Goal: Task Accomplishment & Management: Manage account settings

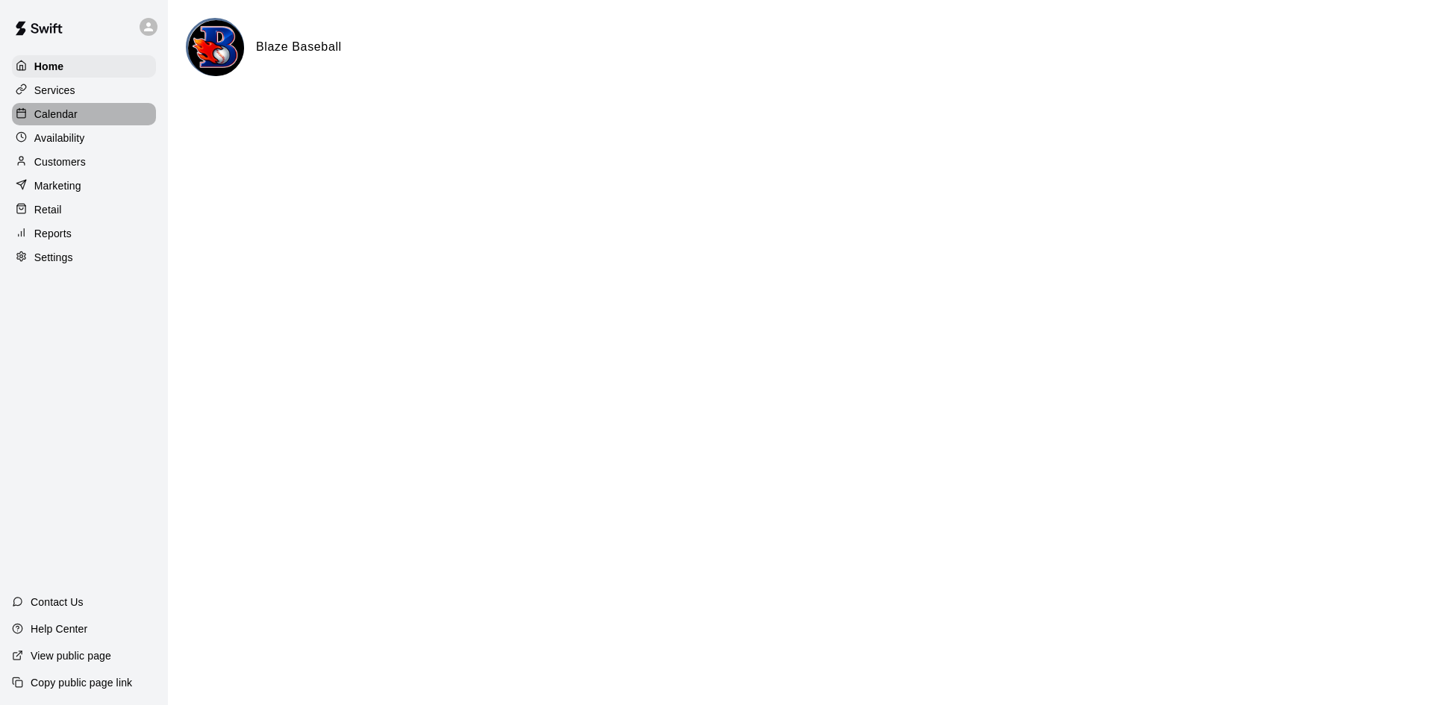
click at [90, 114] on div "Calendar" at bounding box center [84, 114] width 144 height 22
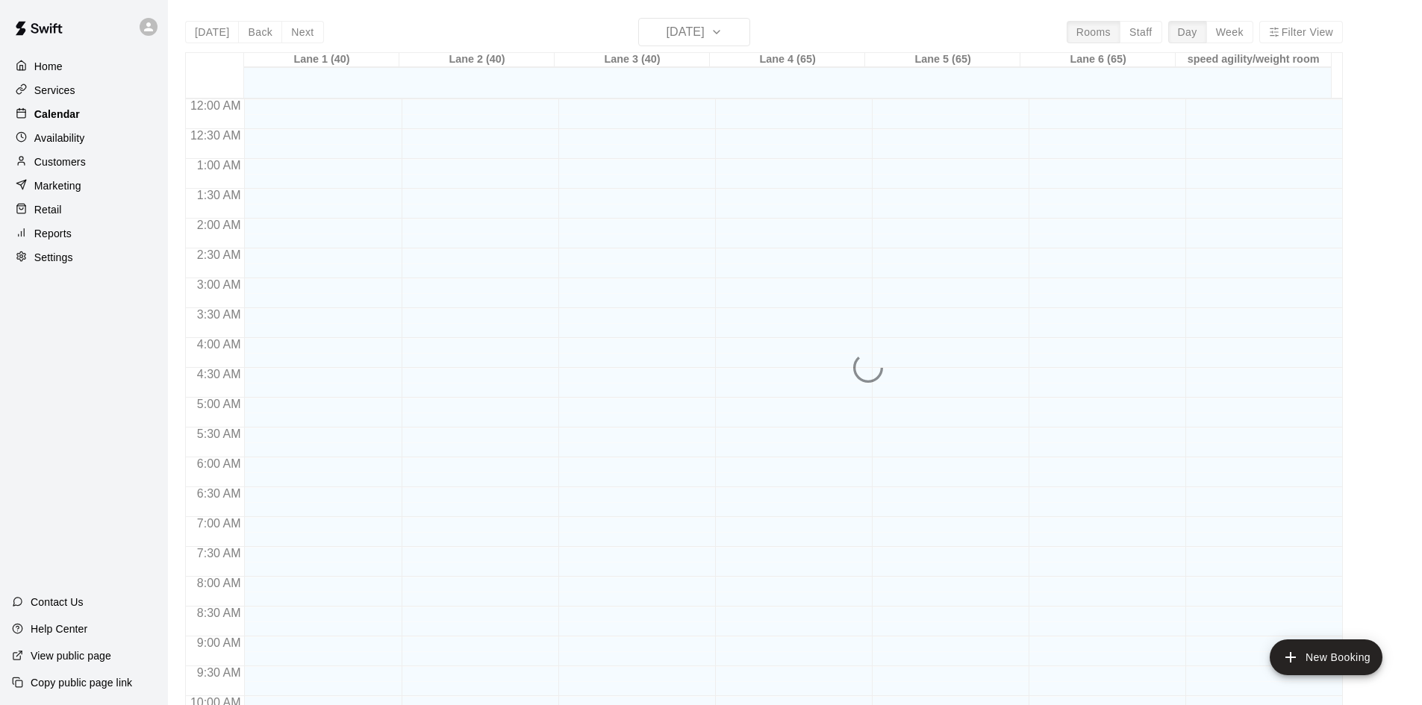
scroll to position [765, 0]
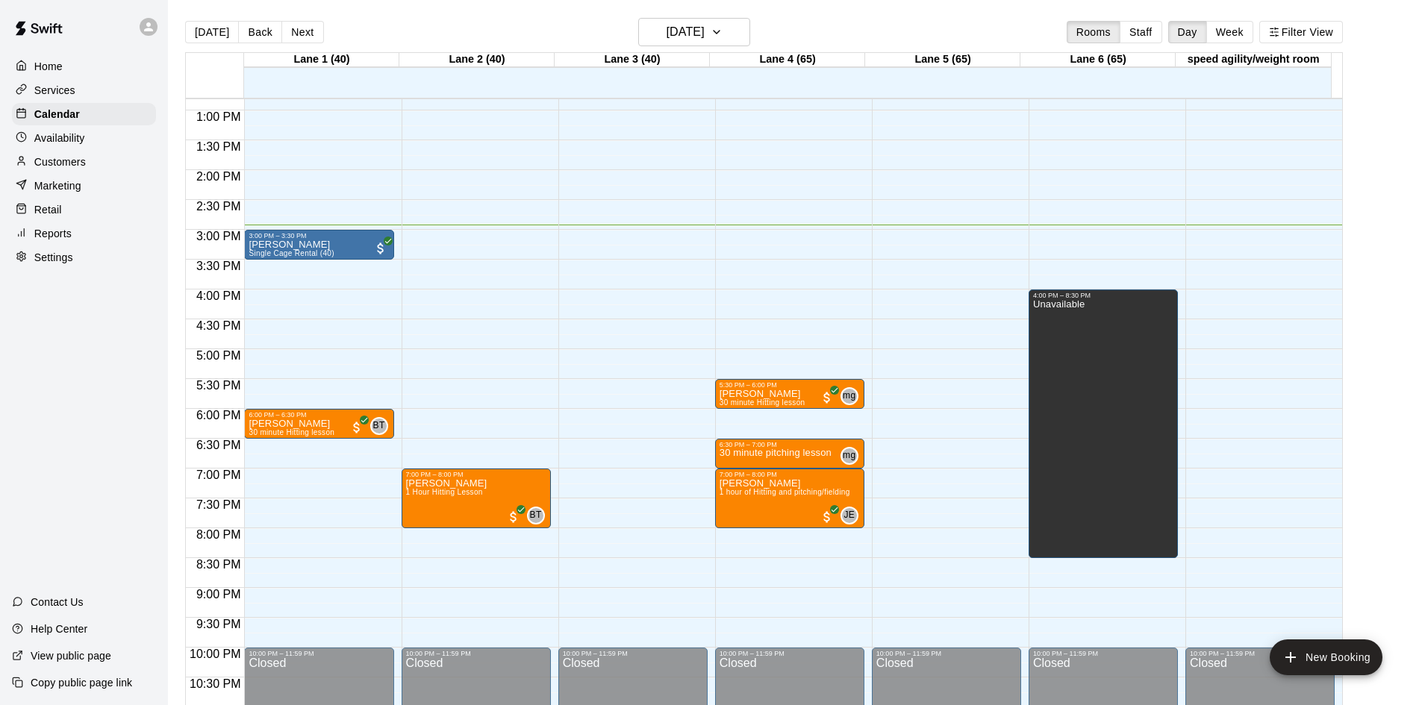
click at [684, 16] on main "[DATE] Back [DATE][DATE] Rooms Staff Day Week [GEOGRAPHIC_DATA] 1 (40) [GEOGRAP…" at bounding box center [795, 364] width 1254 height 729
click at [681, 31] on h6 "[DATE]" at bounding box center [685, 32] width 38 height 21
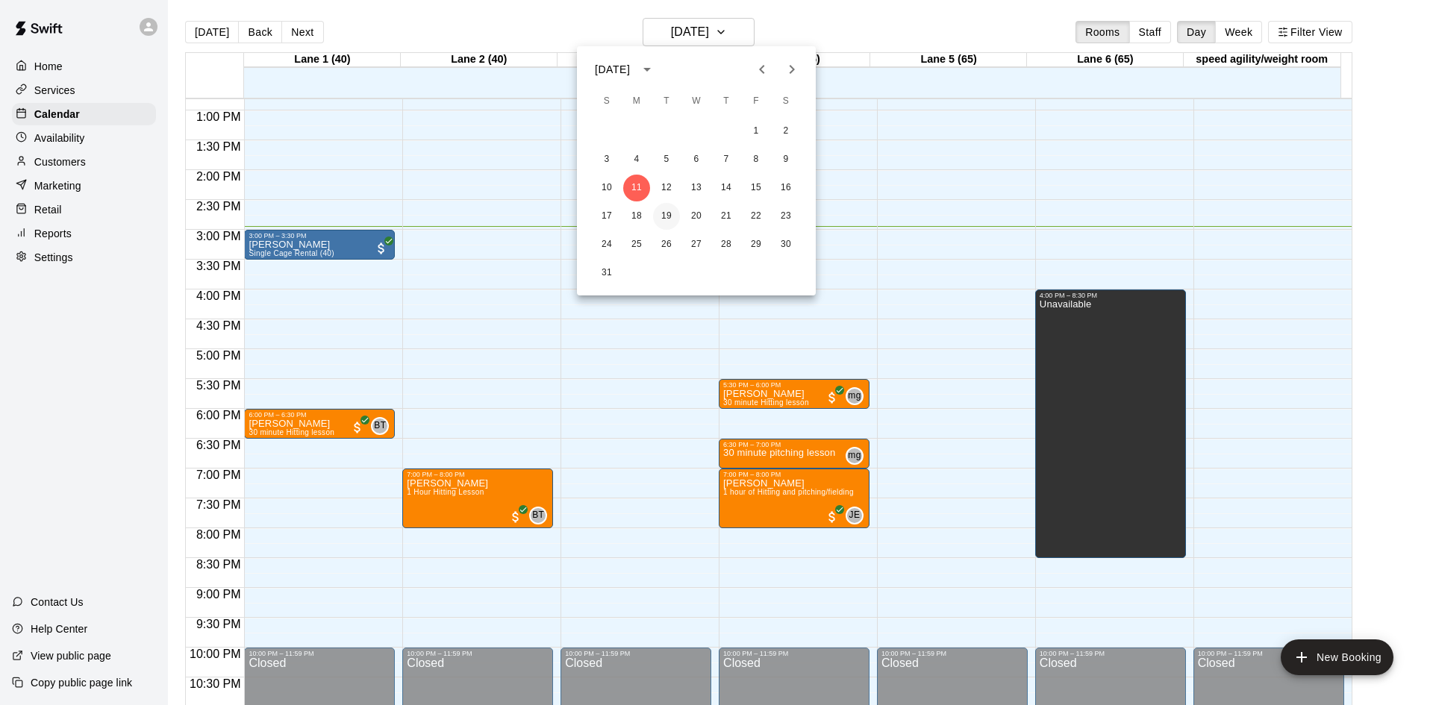
click at [660, 220] on button "19" at bounding box center [666, 216] width 27 height 27
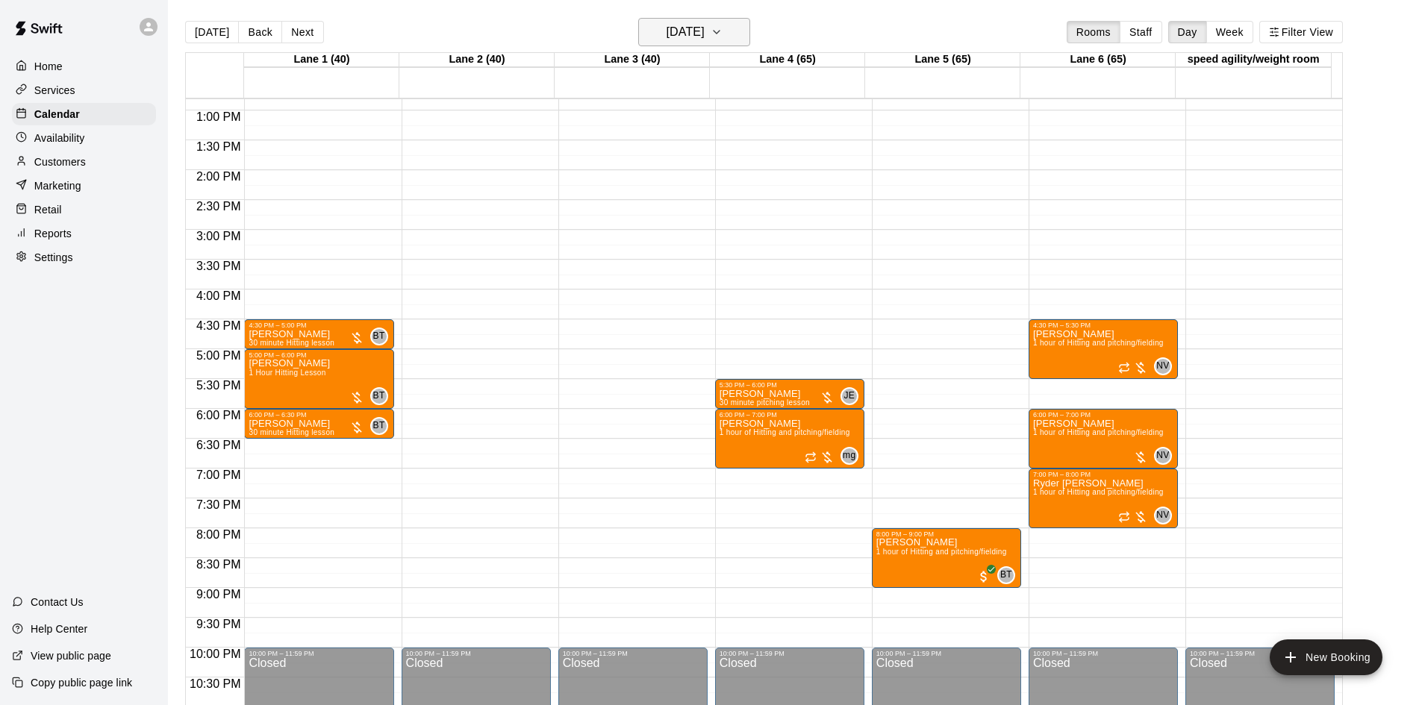
click at [704, 32] on h6 "[DATE]" at bounding box center [685, 32] width 38 height 21
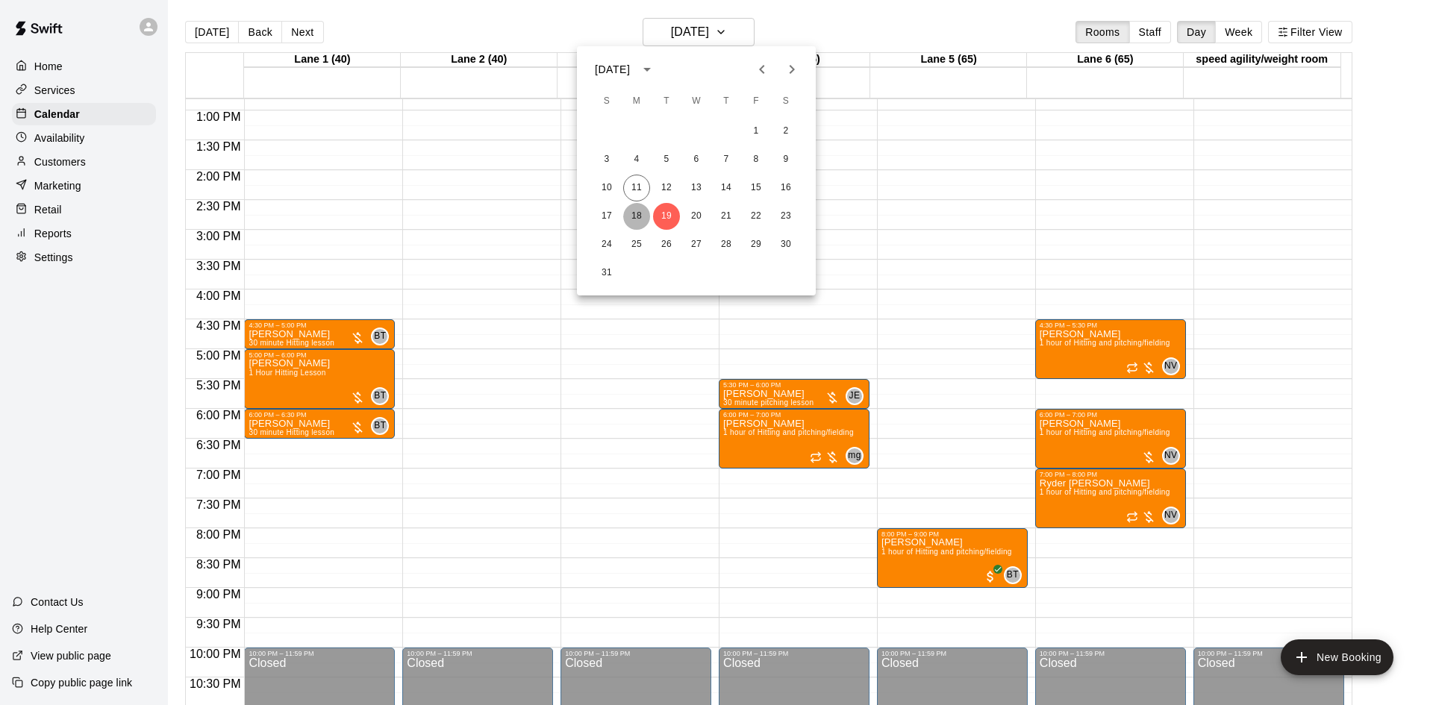
click at [639, 215] on button "18" at bounding box center [636, 216] width 27 height 27
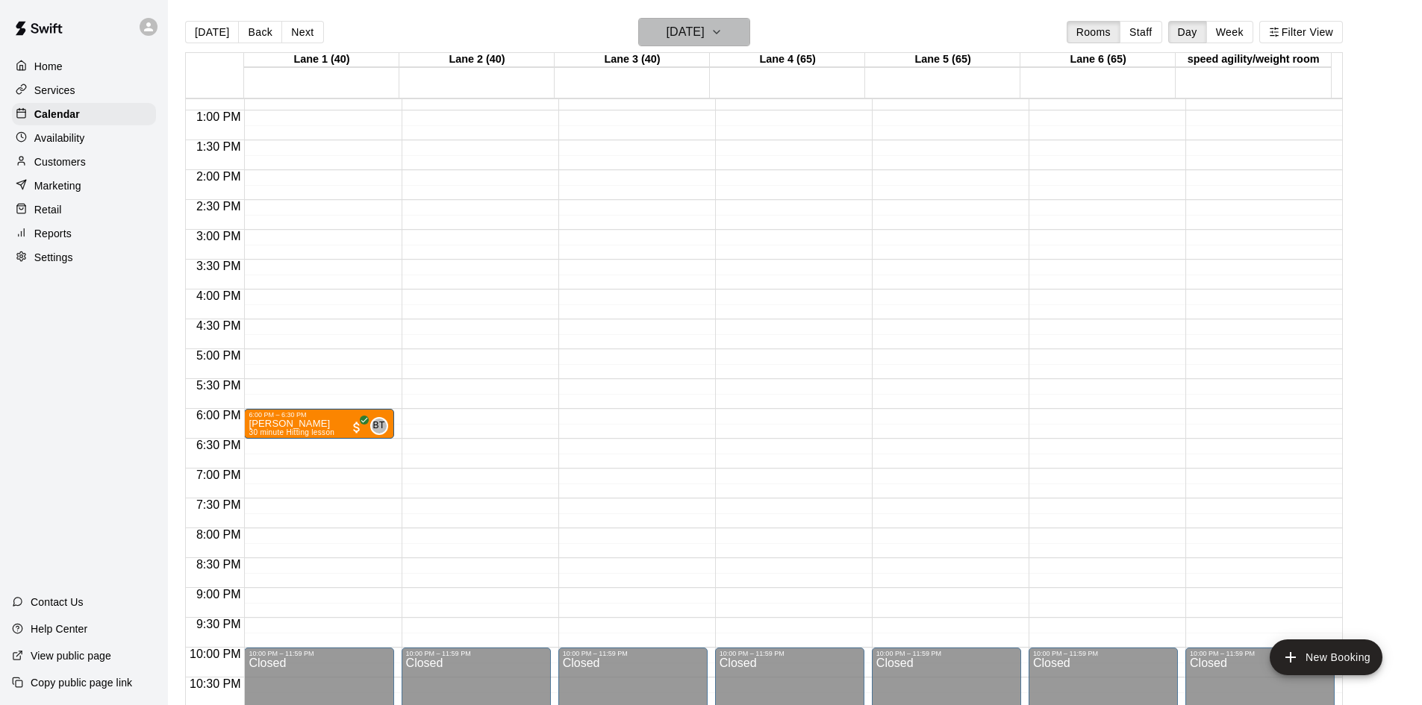
click at [704, 31] on h6 "[DATE]" at bounding box center [685, 32] width 38 height 21
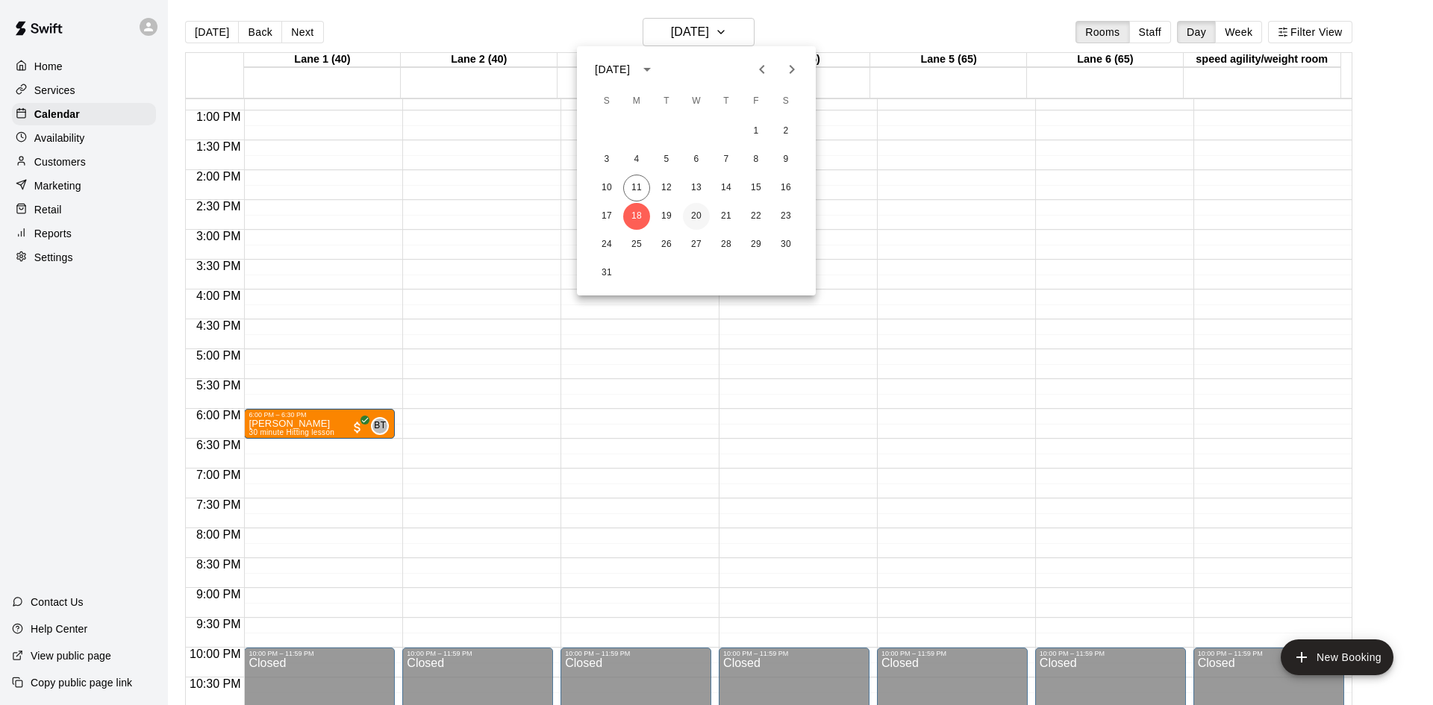
click at [692, 216] on button "20" at bounding box center [696, 216] width 27 height 27
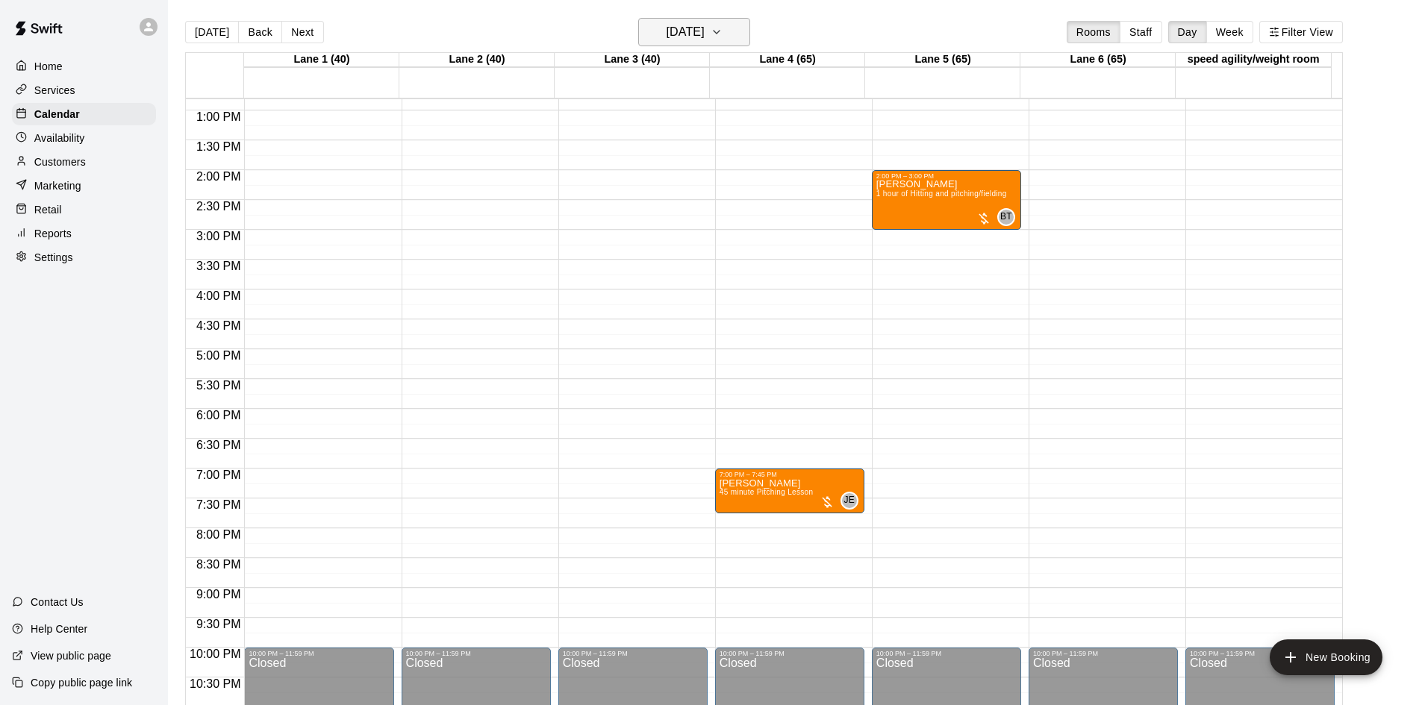
click at [704, 34] on h6 "[DATE]" at bounding box center [685, 32] width 38 height 21
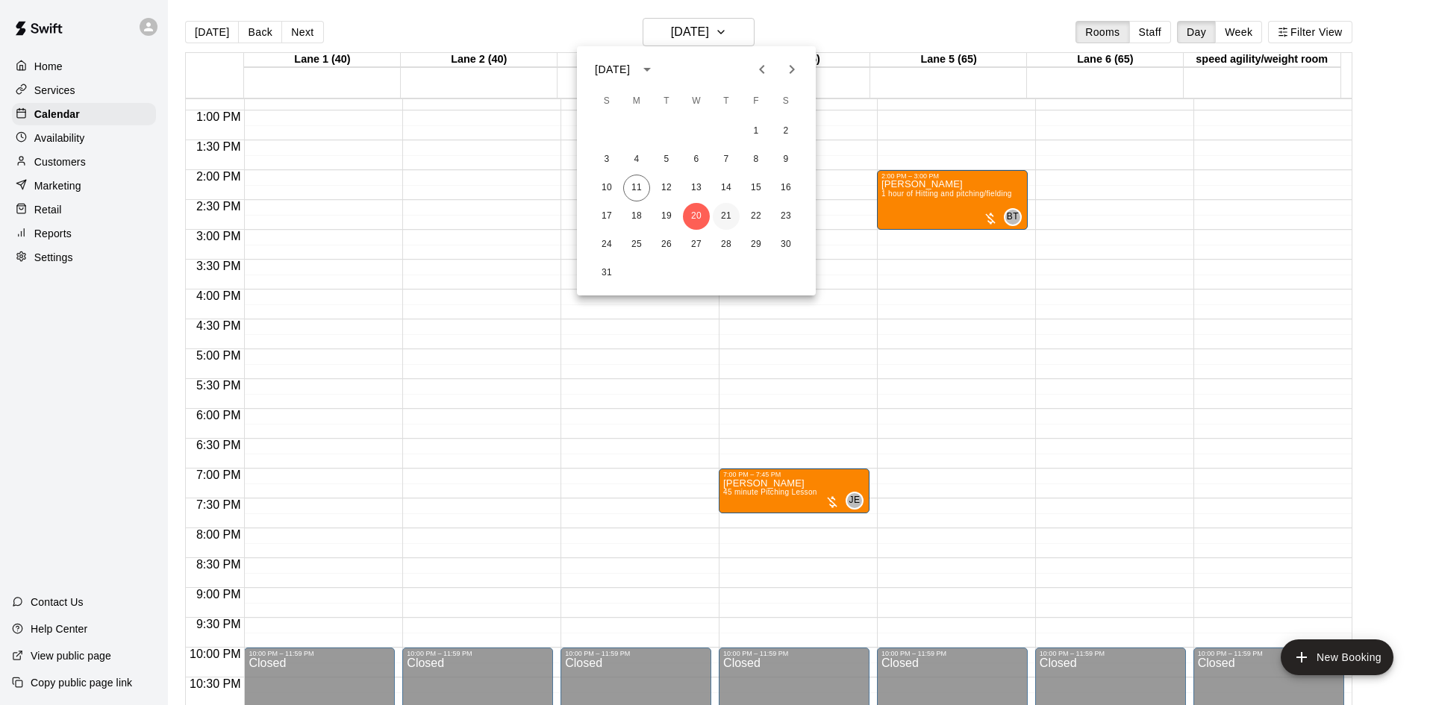
click at [727, 213] on button "21" at bounding box center [726, 216] width 27 height 27
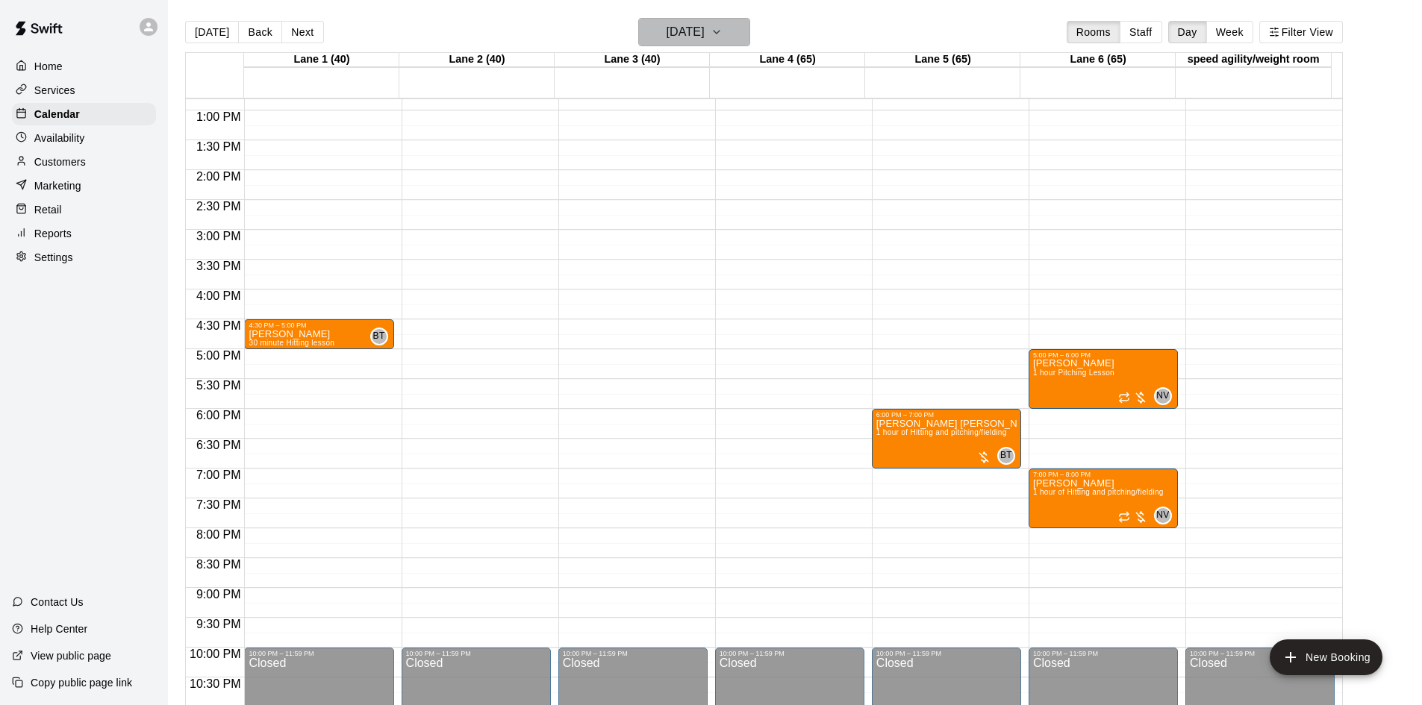
click at [697, 26] on h6 "[DATE]" at bounding box center [685, 32] width 38 height 21
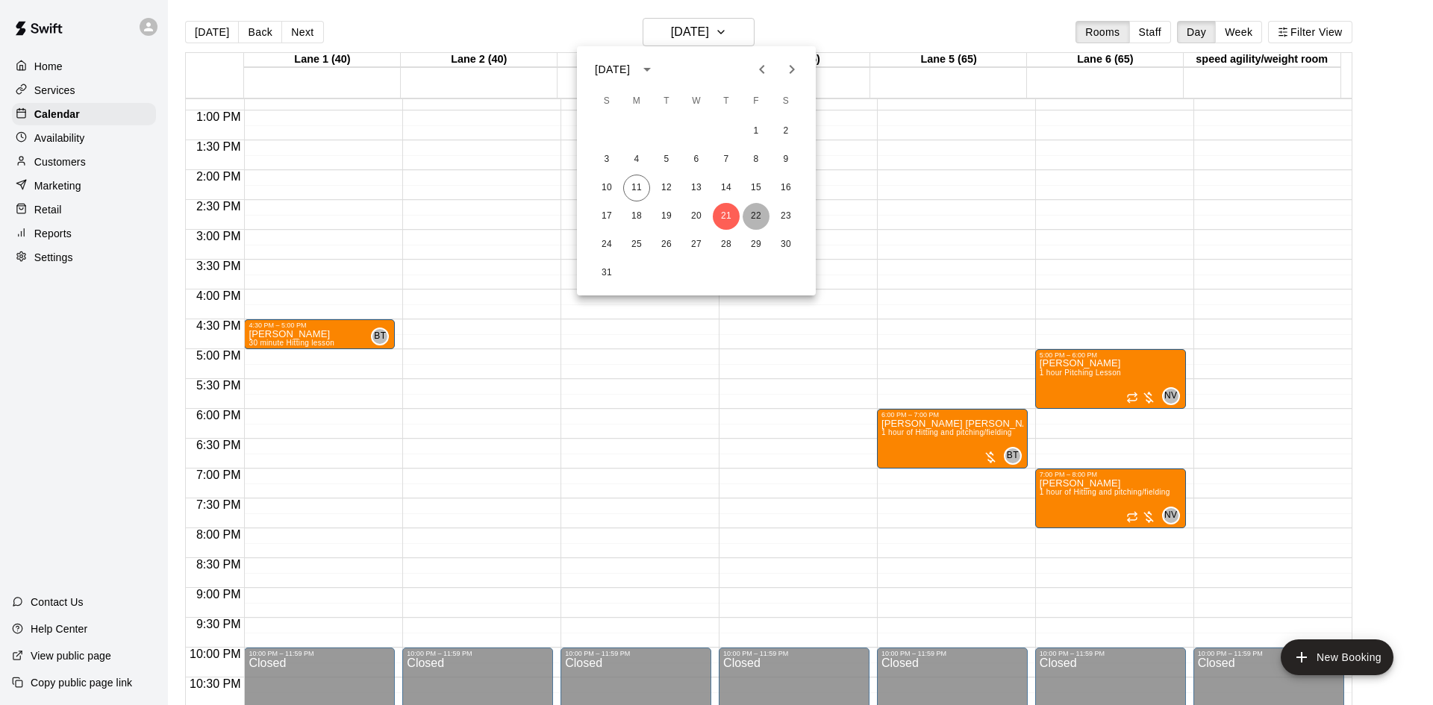
click at [756, 216] on button "22" at bounding box center [755, 216] width 27 height 27
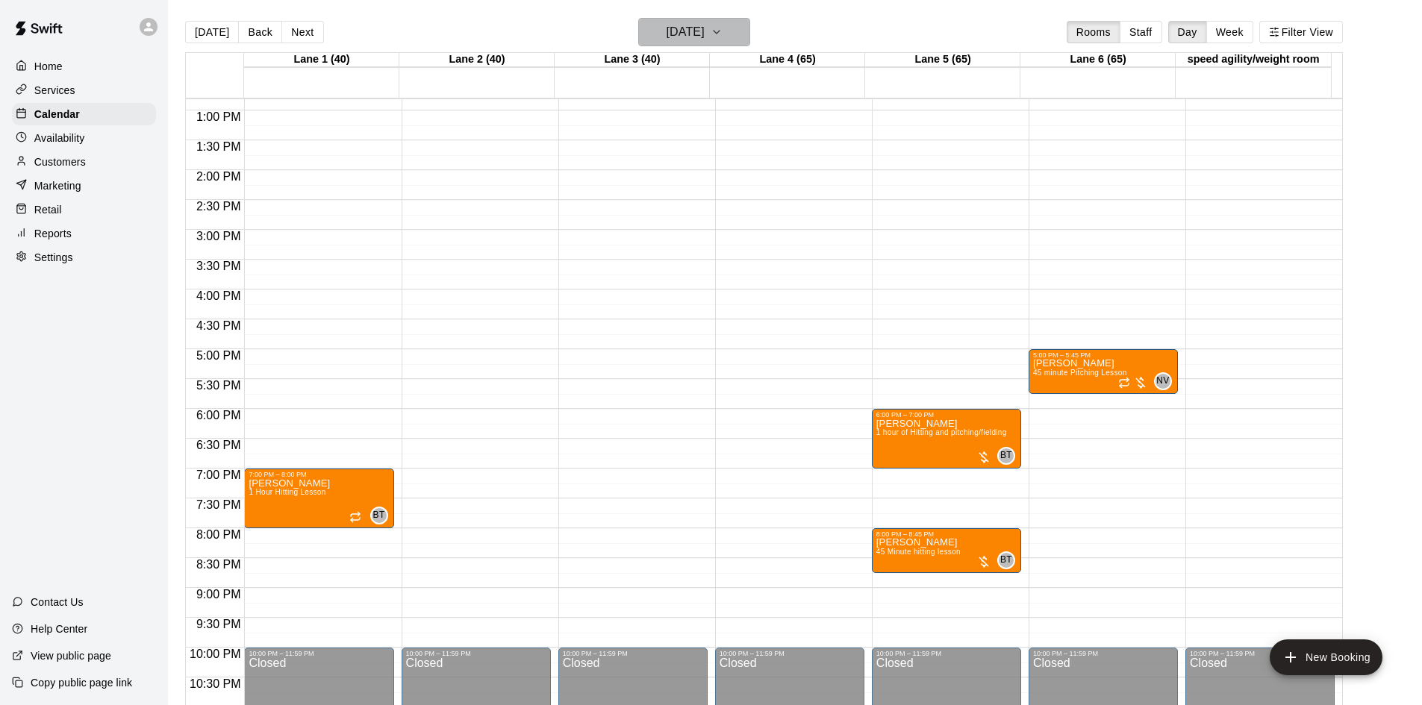
click at [694, 27] on h6 "[DATE]" at bounding box center [685, 32] width 38 height 21
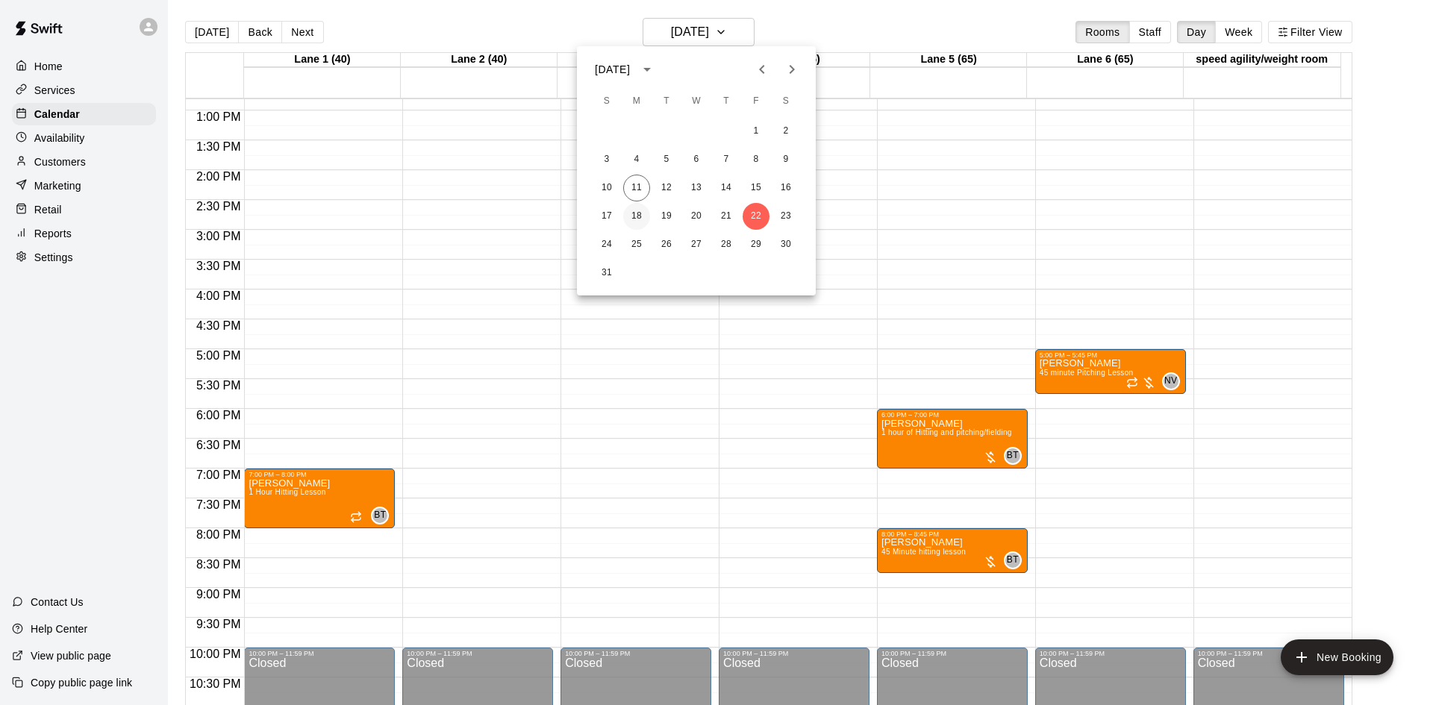
click at [631, 216] on button "18" at bounding box center [636, 216] width 27 height 27
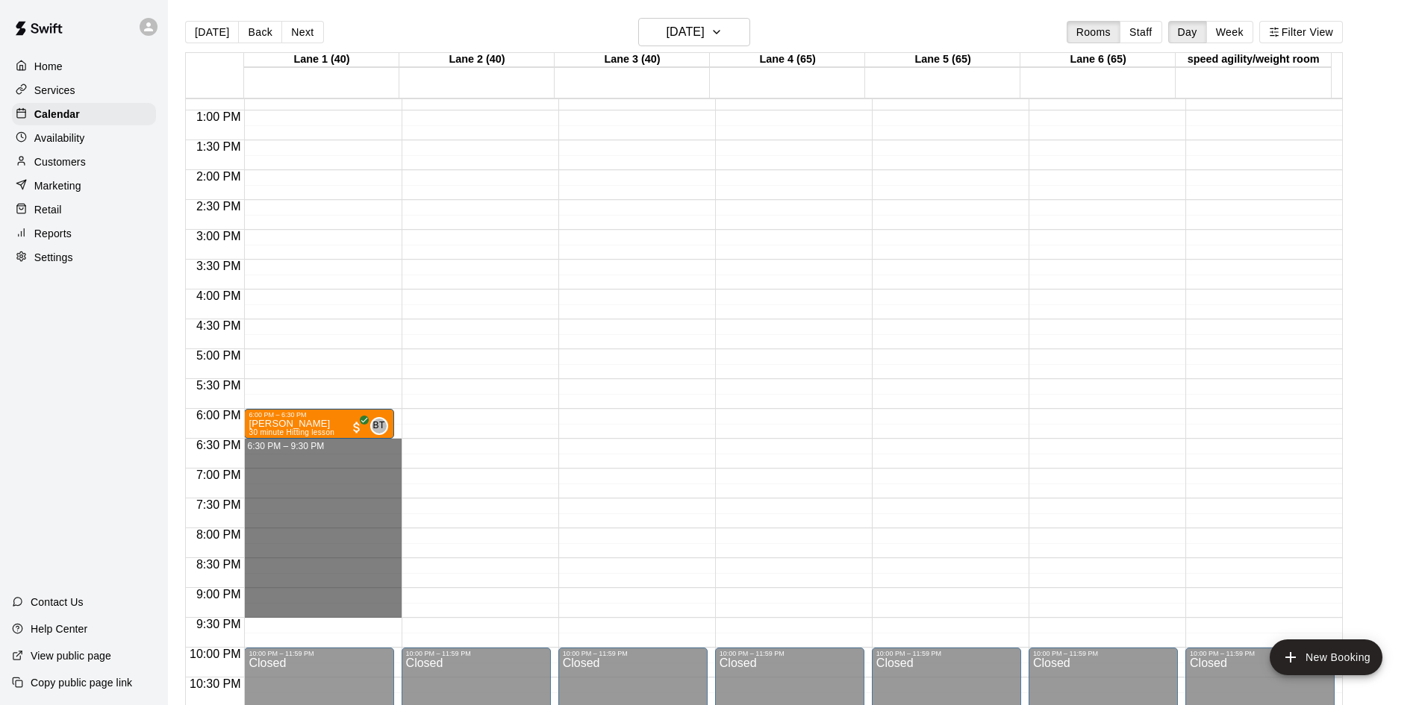
drag, startPoint x: 337, startPoint y: 451, endPoint x: 362, endPoint y: 604, distance: 155.1
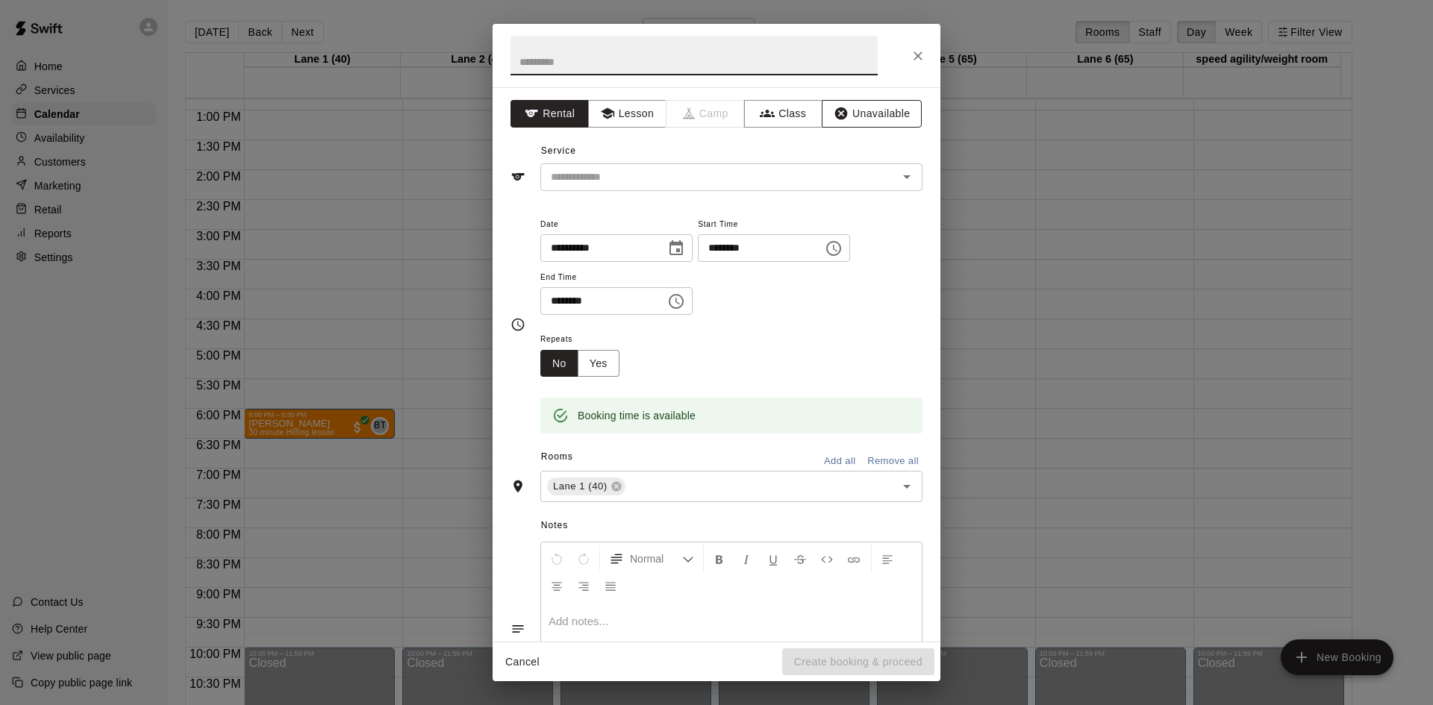
click at [860, 107] on button "Unavailable" at bounding box center [872, 114] width 100 height 28
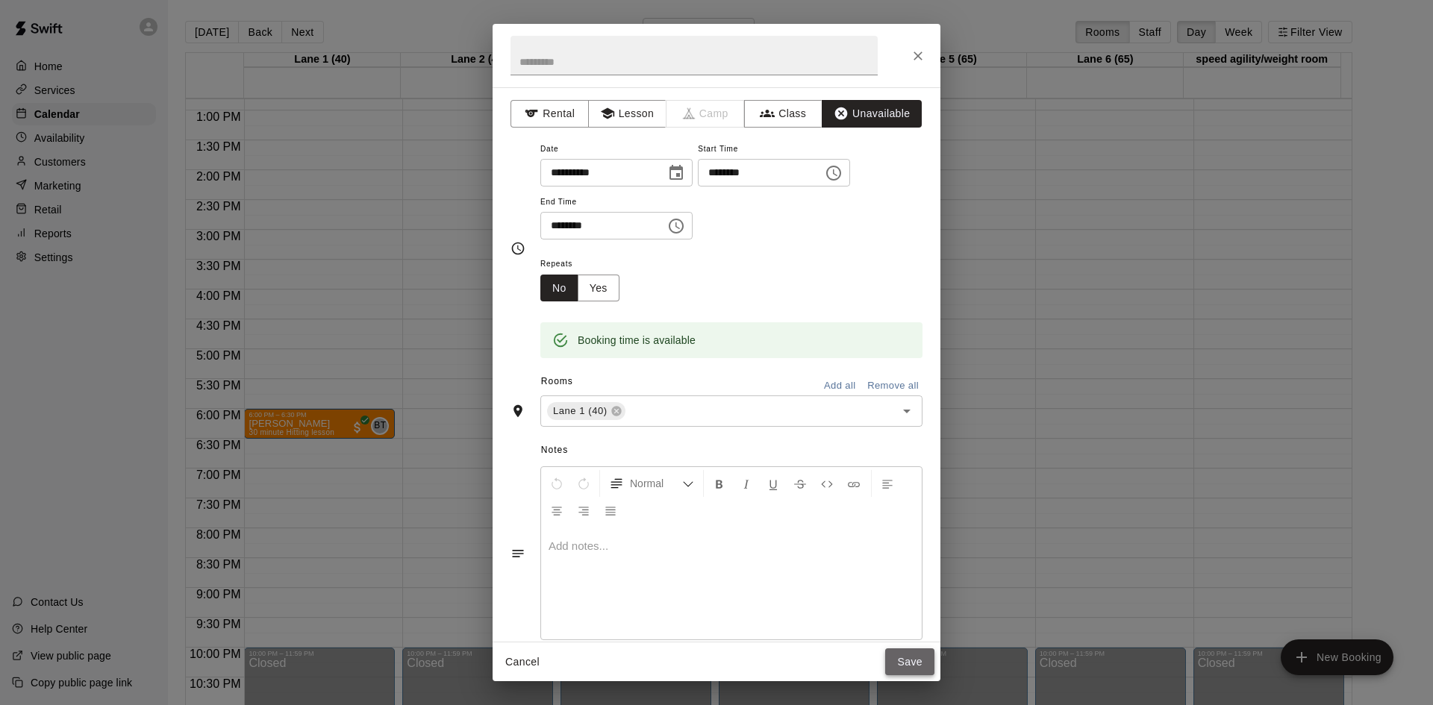
click at [904, 666] on button "Save" at bounding box center [909, 662] width 49 height 28
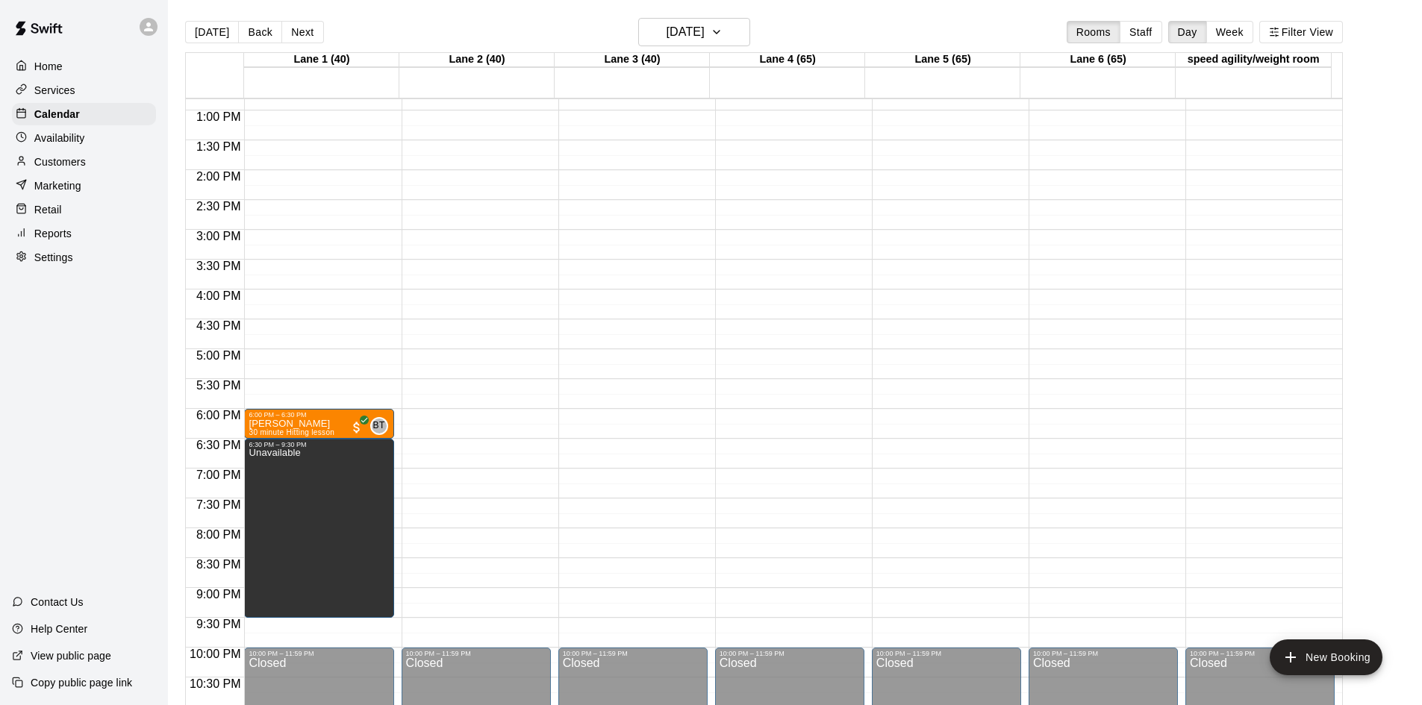
click at [63, 143] on p "Availability" at bounding box center [59, 138] width 51 height 15
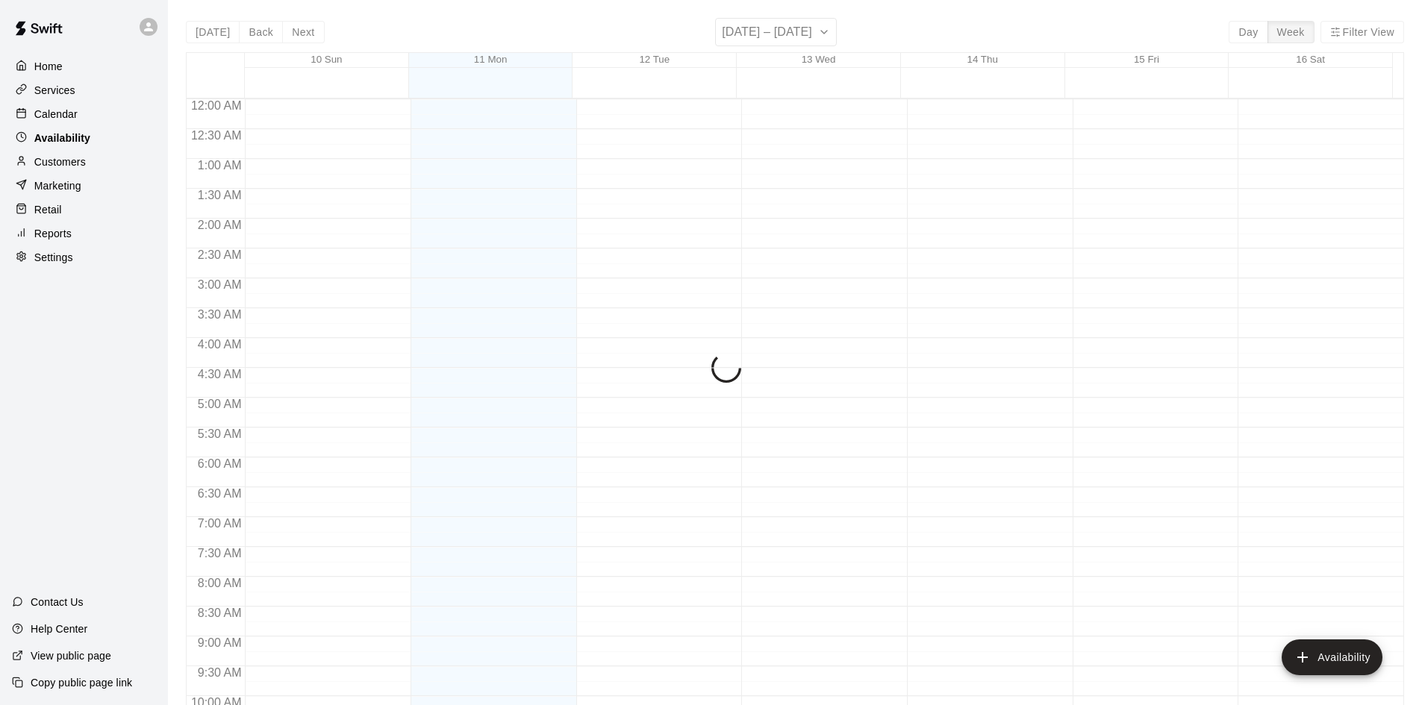
scroll to position [810, 0]
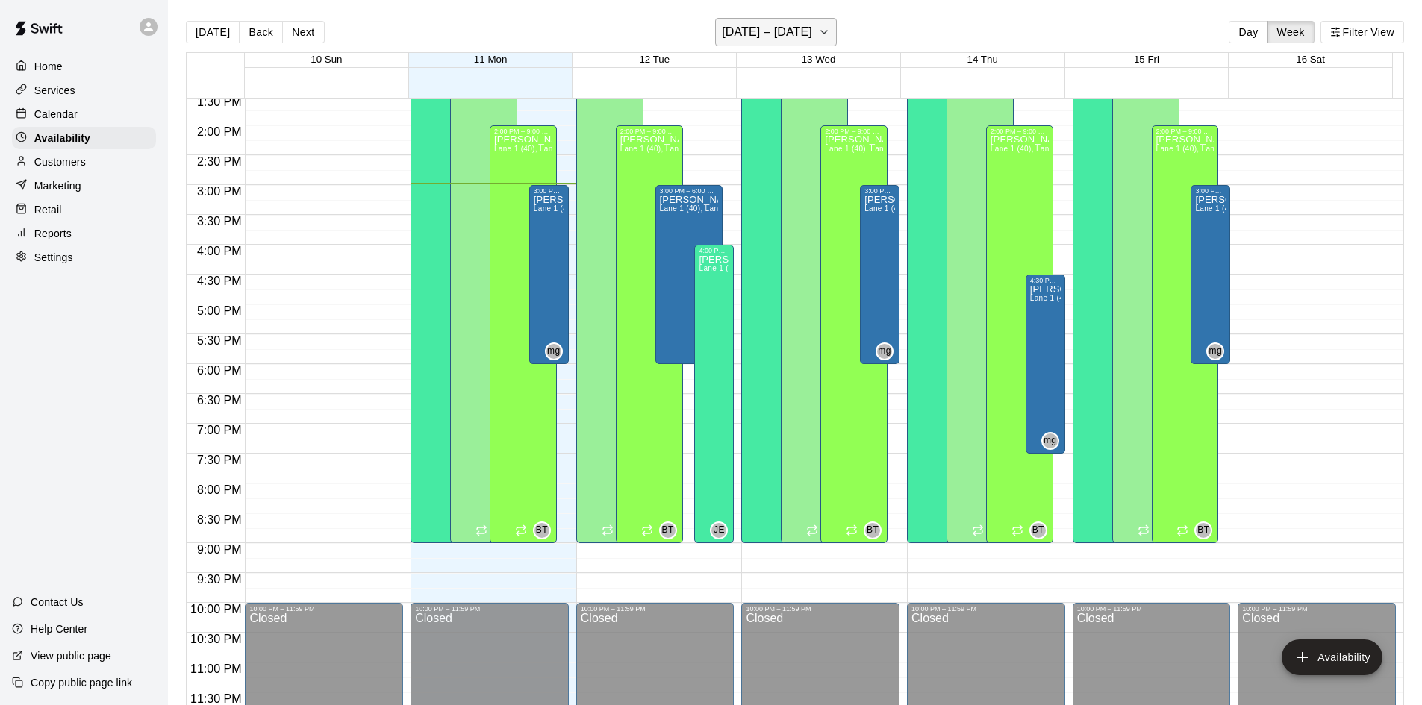
click at [802, 37] on h6 "[DATE] – [DATE]" at bounding box center [767, 32] width 90 height 21
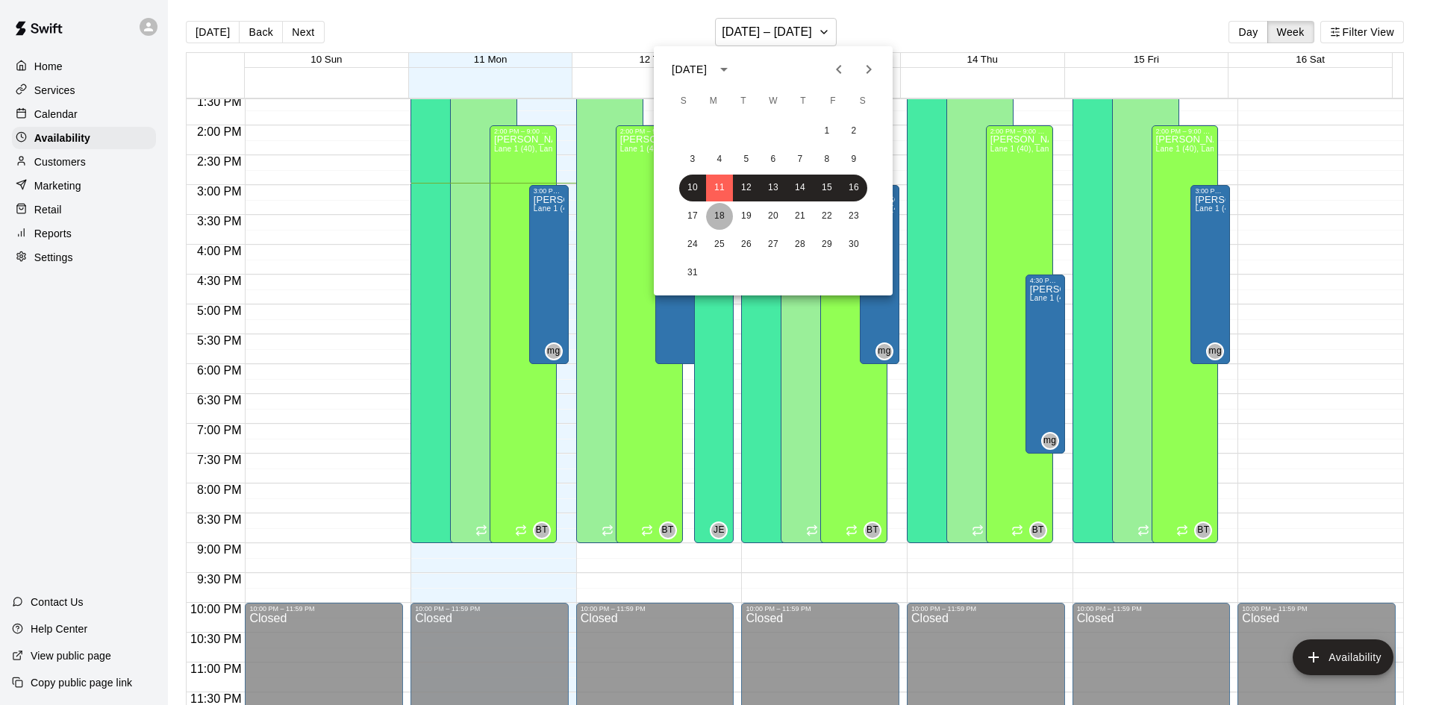
click at [716, 214] on button "18" at bounding box center [719, 216] width 27 height 27
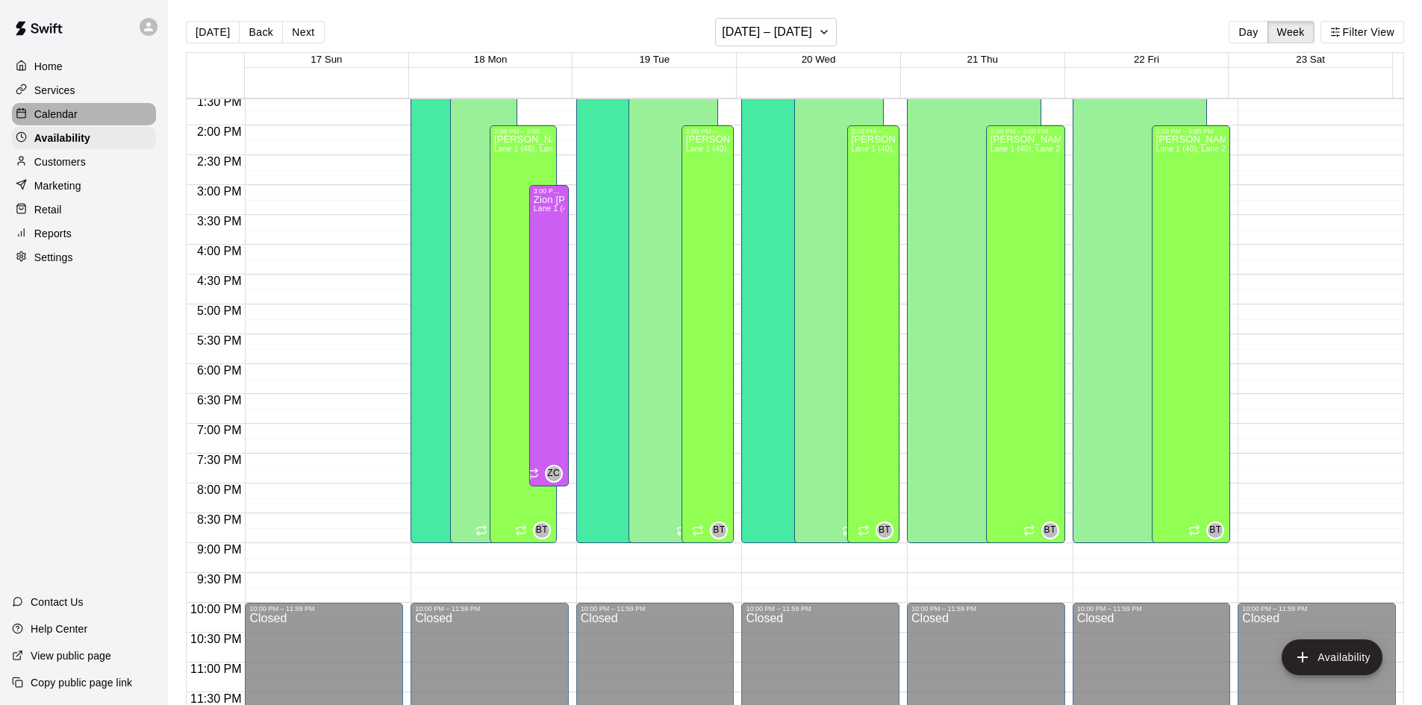
click at [72, 108] on p "Calendar" at bounding box center [55, 114] width 43 height 15
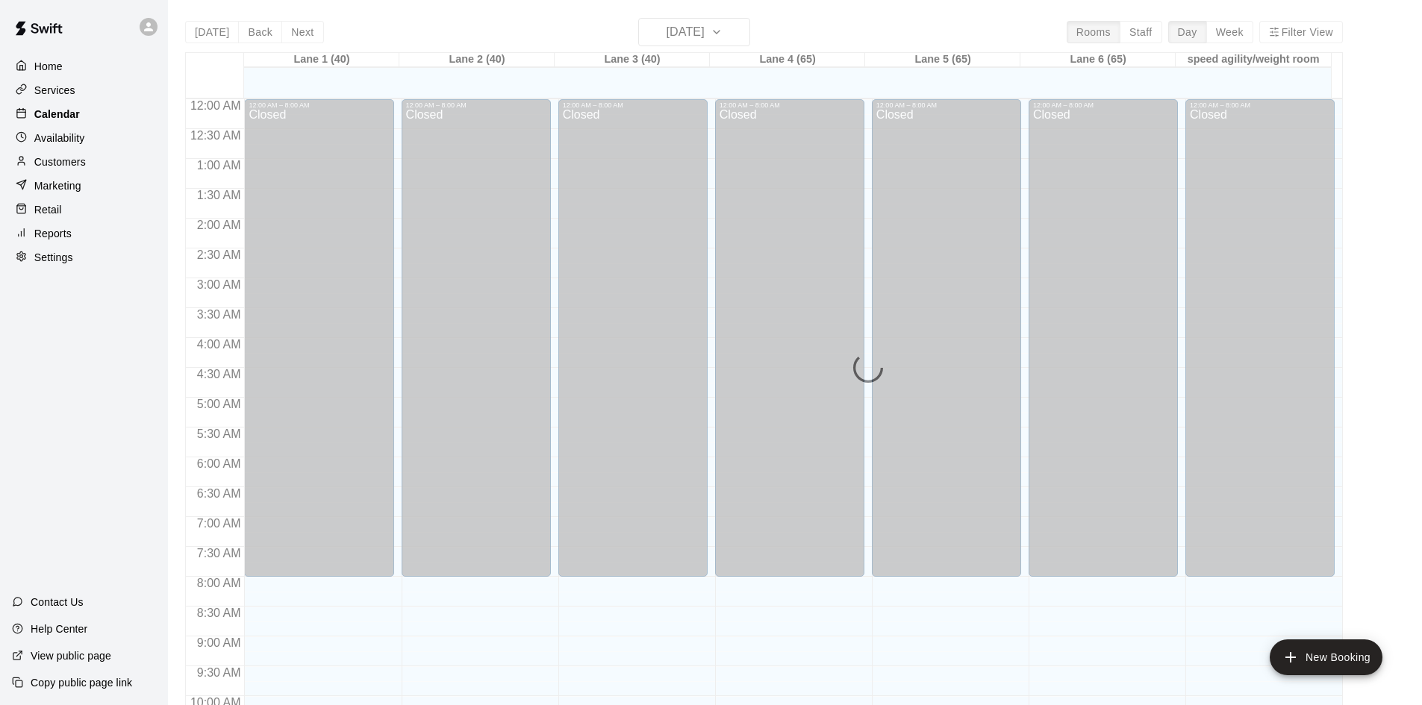
scroll to position [765, 0]
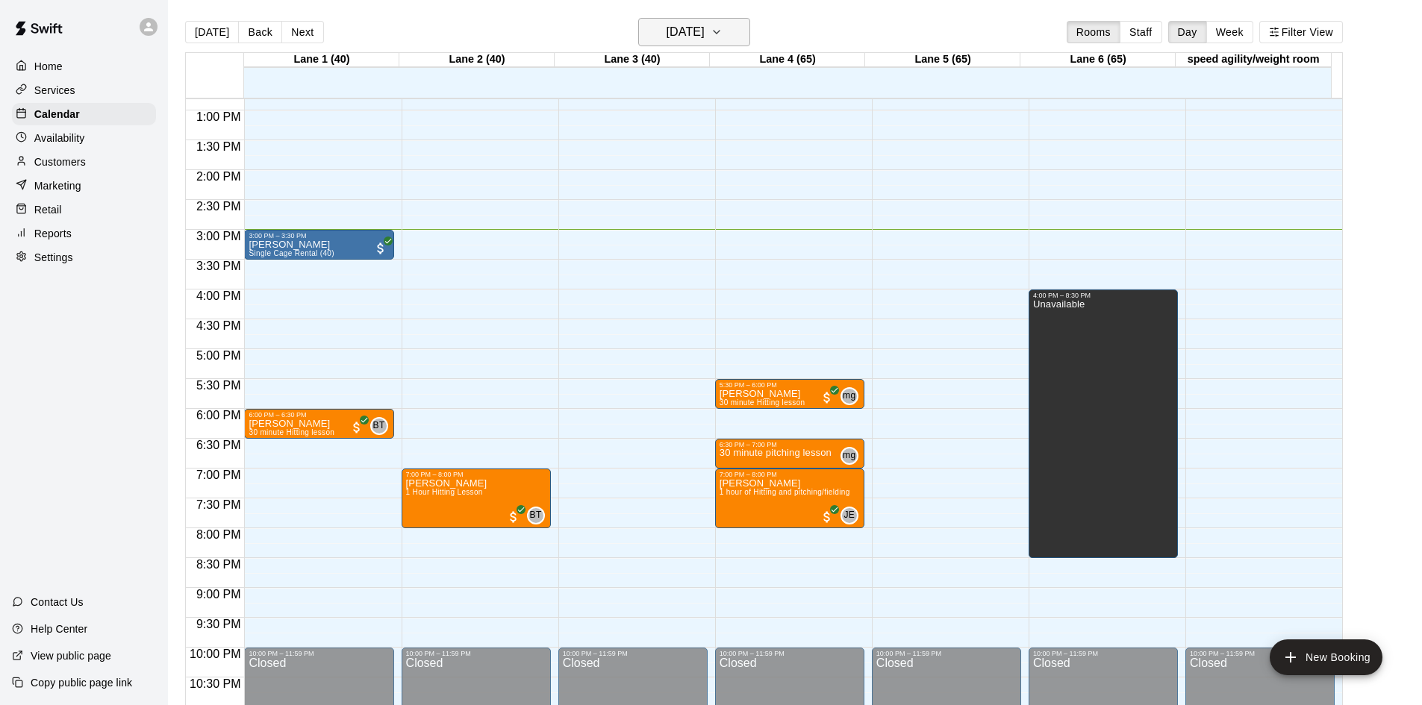
click at [691, 25] on h6 "[DATE]" at bounding box center [685, 32] width 38 height 21
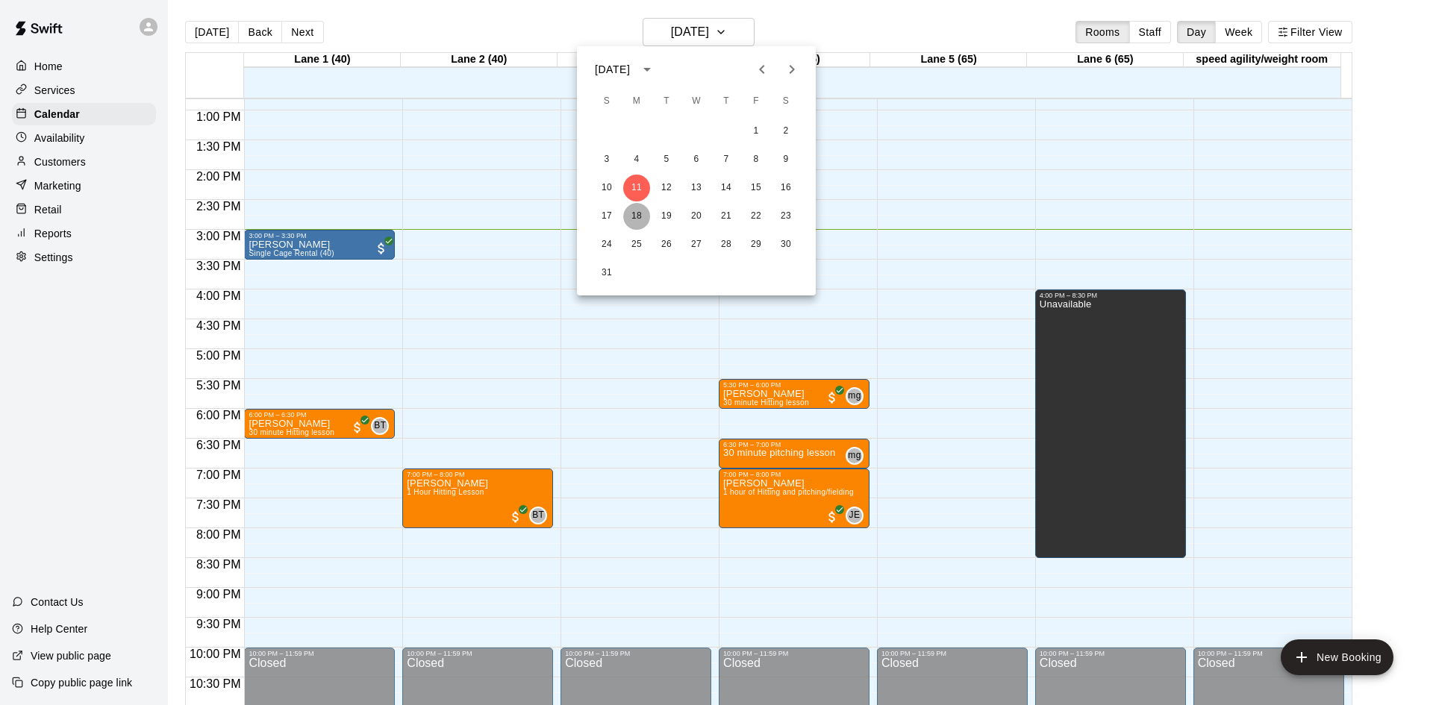
click at [639, 212] on button "18" at bounding box center [636, 216] width 27 height 27
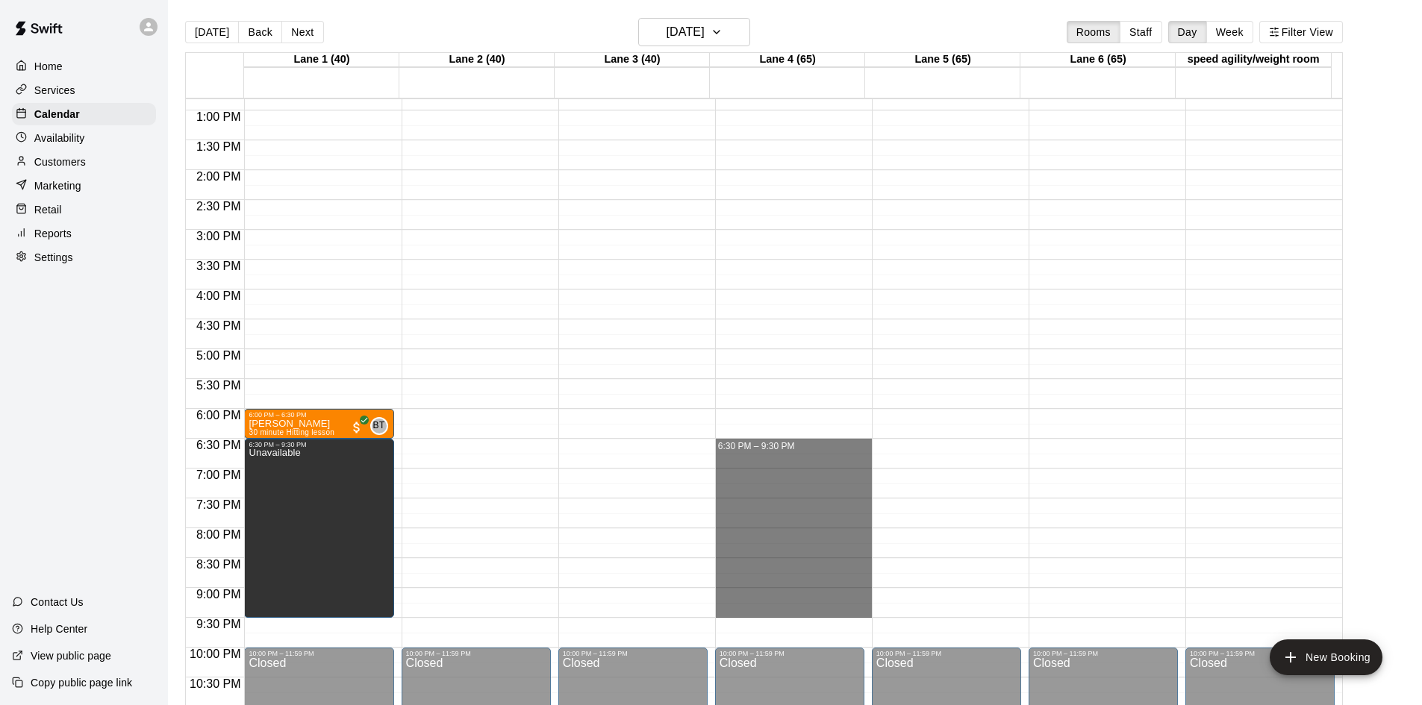
drag, startPoint x: 775, startPoint y: 444, endPoint x: 791, endPoint y: 612, distance: 168.6
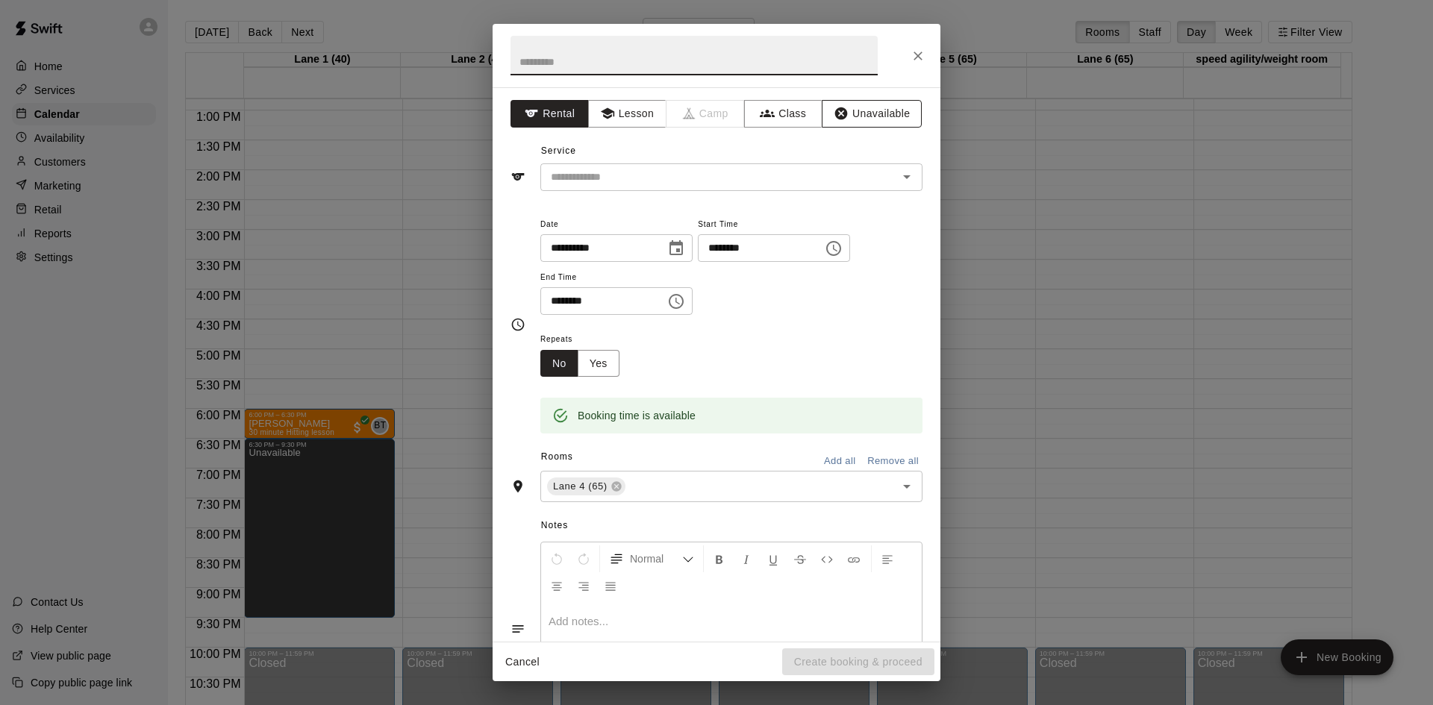
click at [873, 113] on button "Unavailable" at bounding box center [872, 114] width 100 height 28
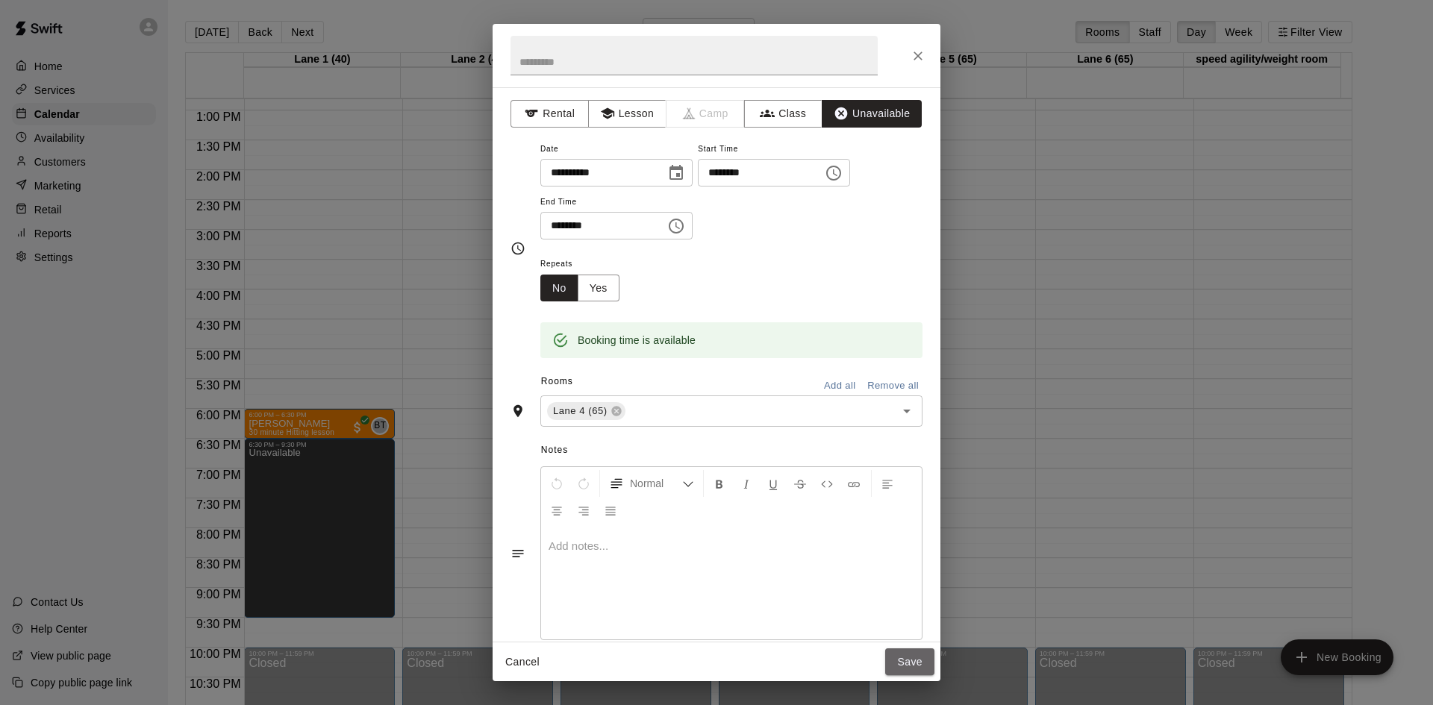
click at [903, 669] on button "Save" at bounding box center [909, 662] width 49 height 28
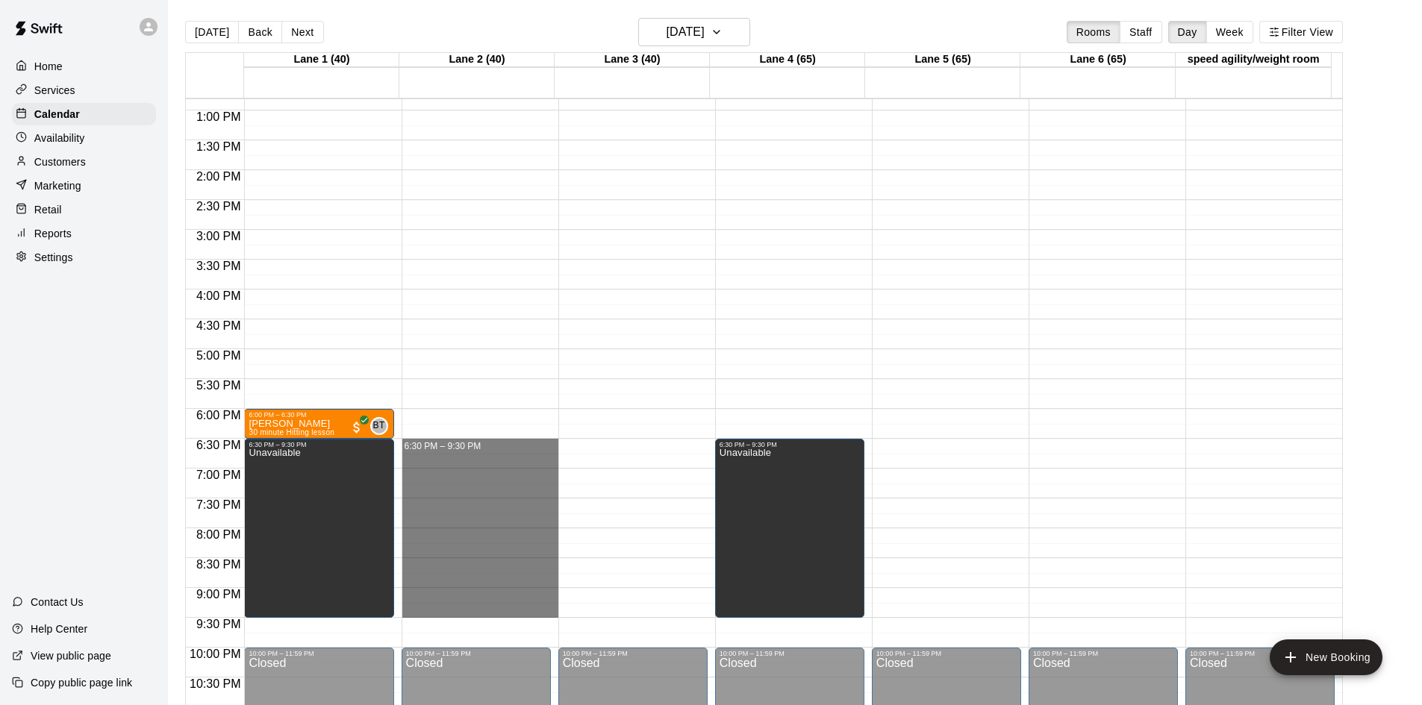
drag, startPoint x: 457, startPoint y: 442, endPoint x: 480, endPoint y: 610, distance: 169.5
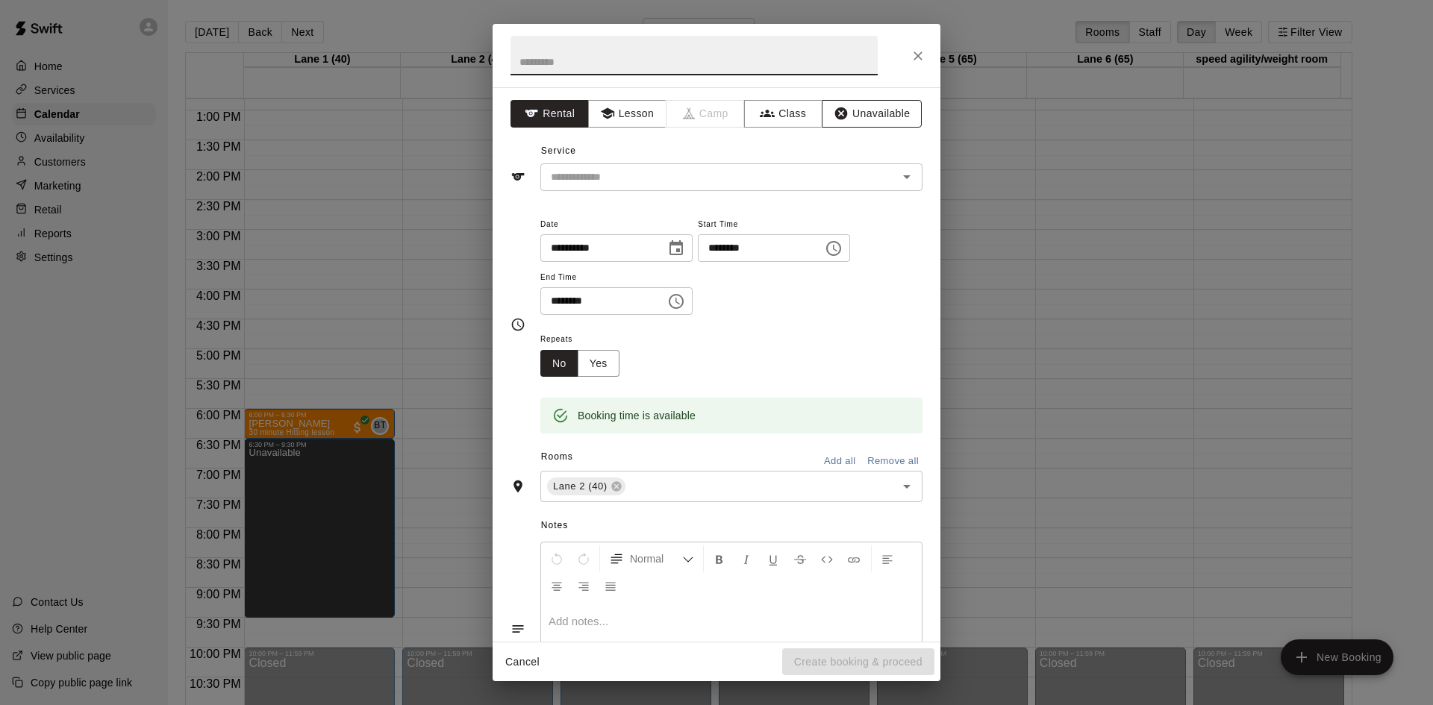
click at [841, 113] on button "Unavailable" at bounding box center [872, 114] width 100 height 28
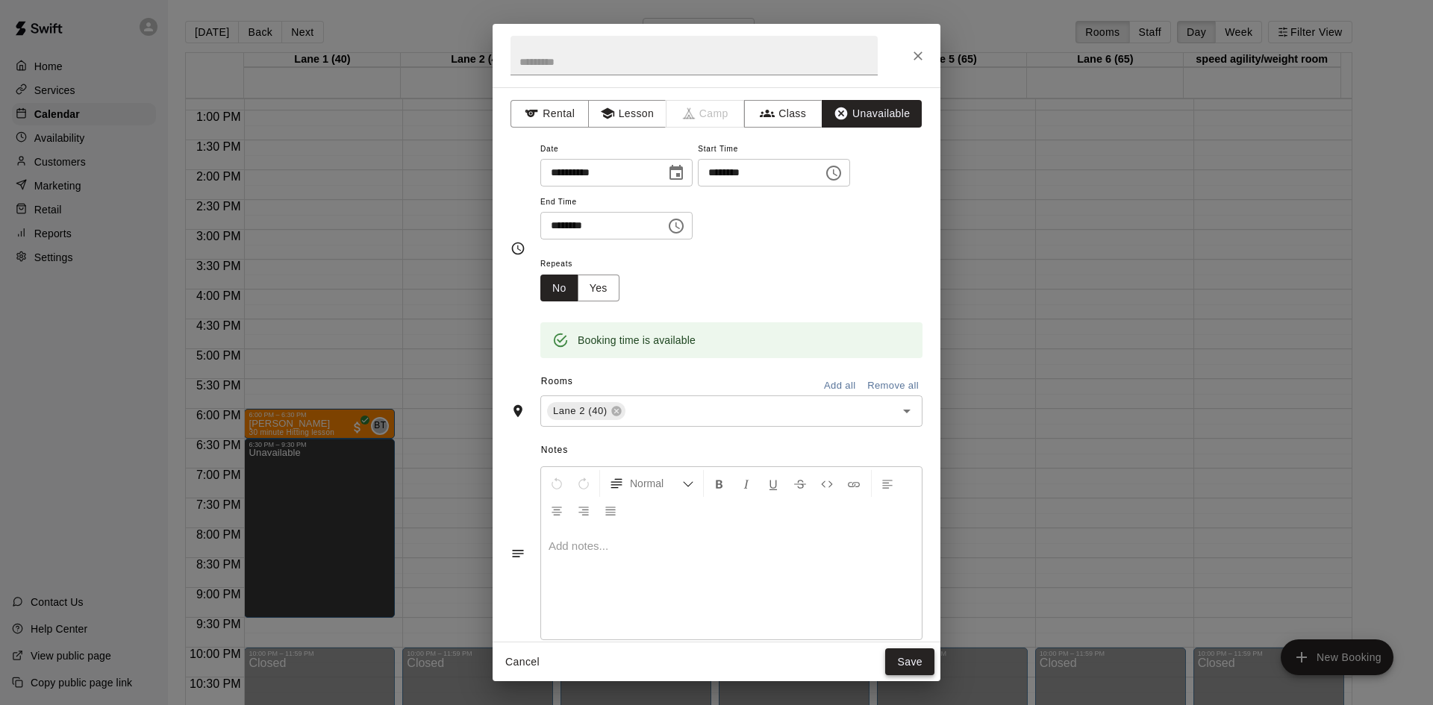
click at [901, 651] on button "Save" at bounding box center [909, 662] width 49 height 28
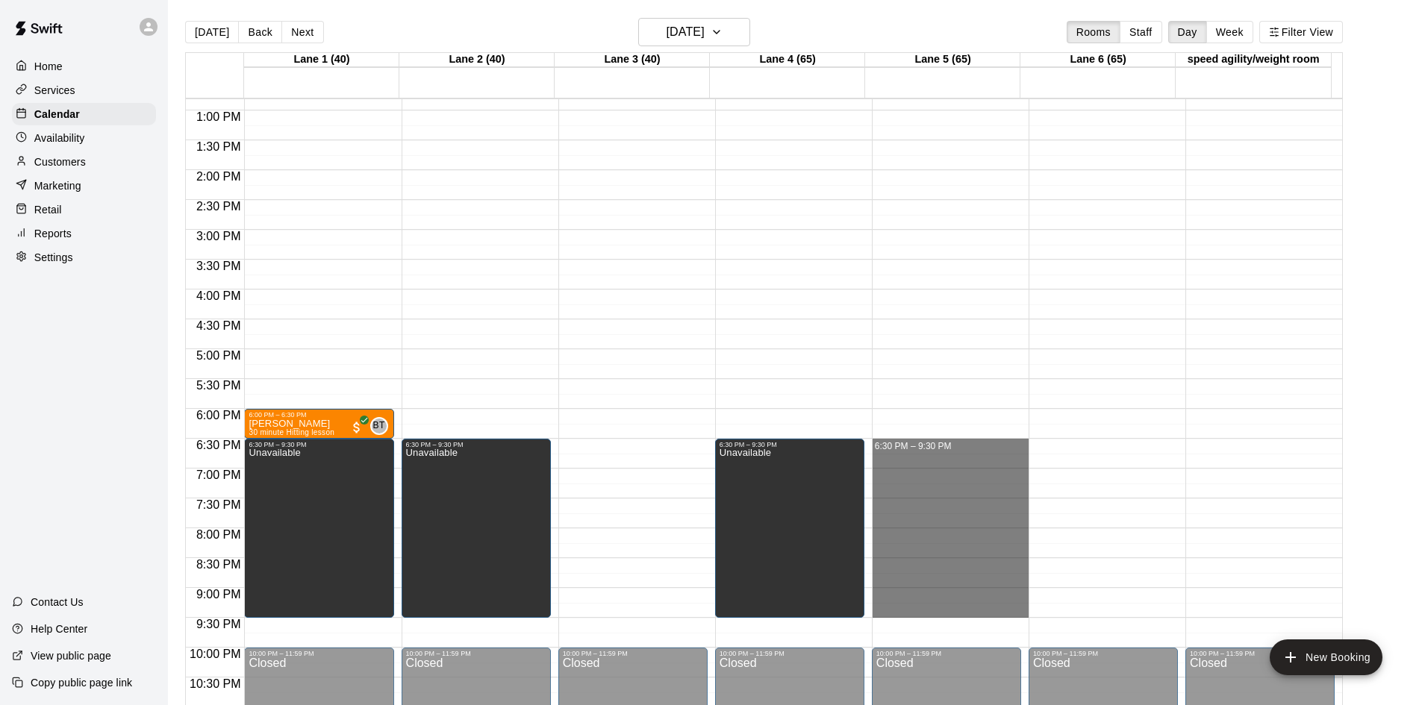
drag, startPoint x: 934, startPoint y: 442, endPoint x: 944, endPoint y: 613, distance: 171.9
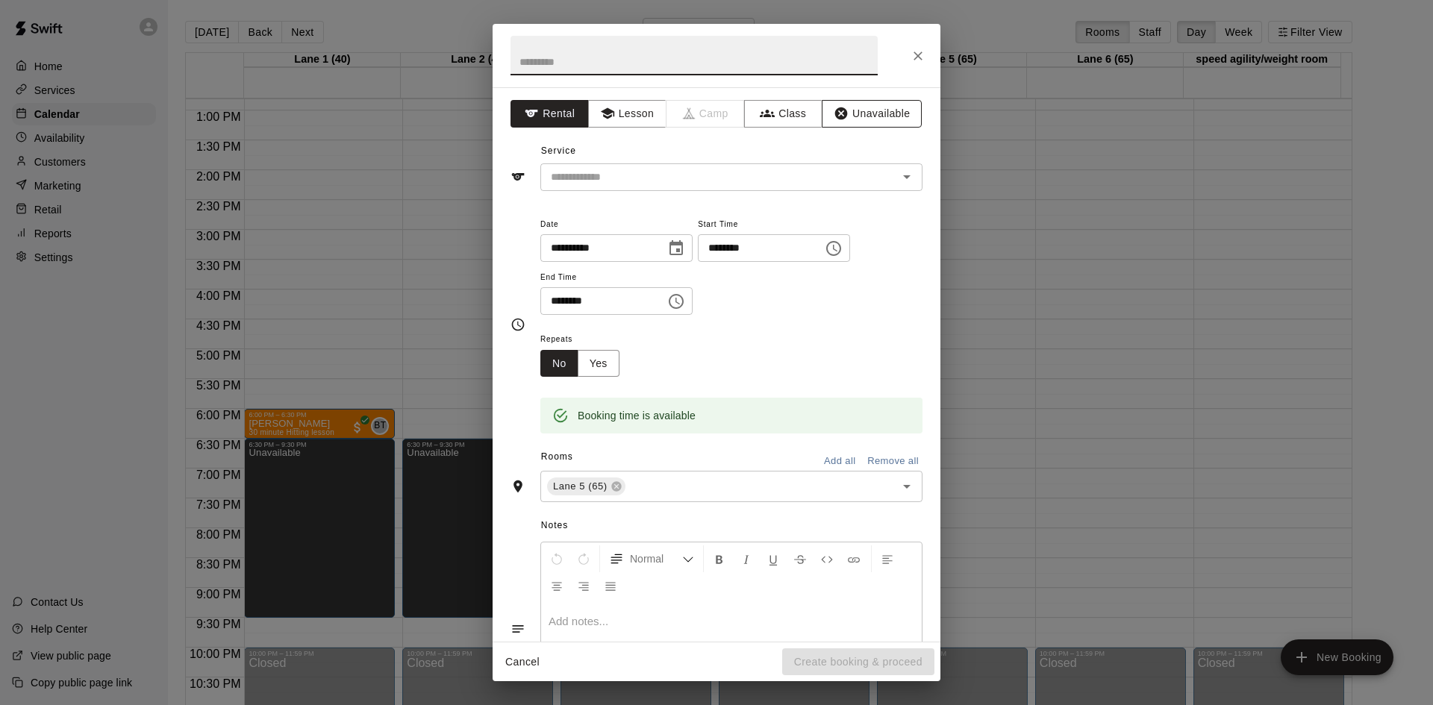
click at [872, 113] on button "Unavailable" at bounding box center [872, 114] width 100 height 28
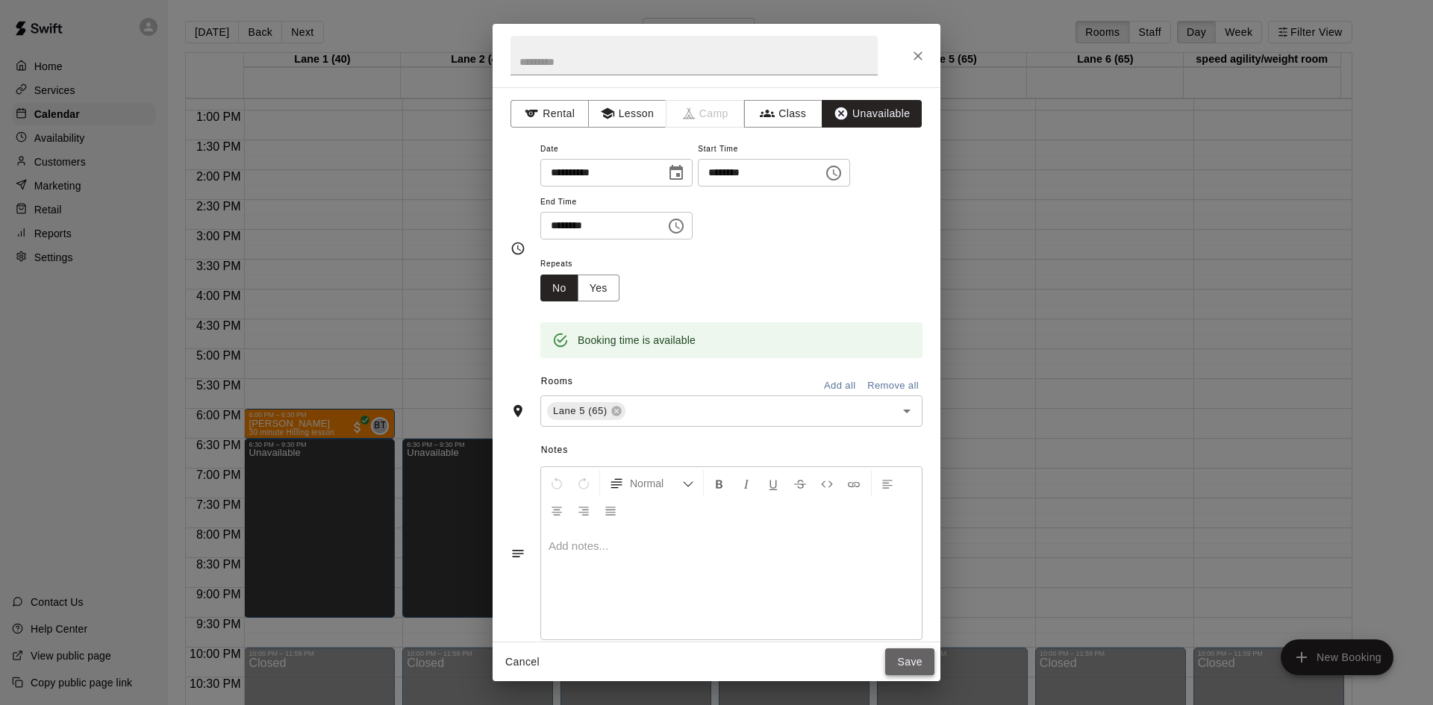
click at [910, 655] on button "Save" at bounding box center [909, 662] width 49 height 28
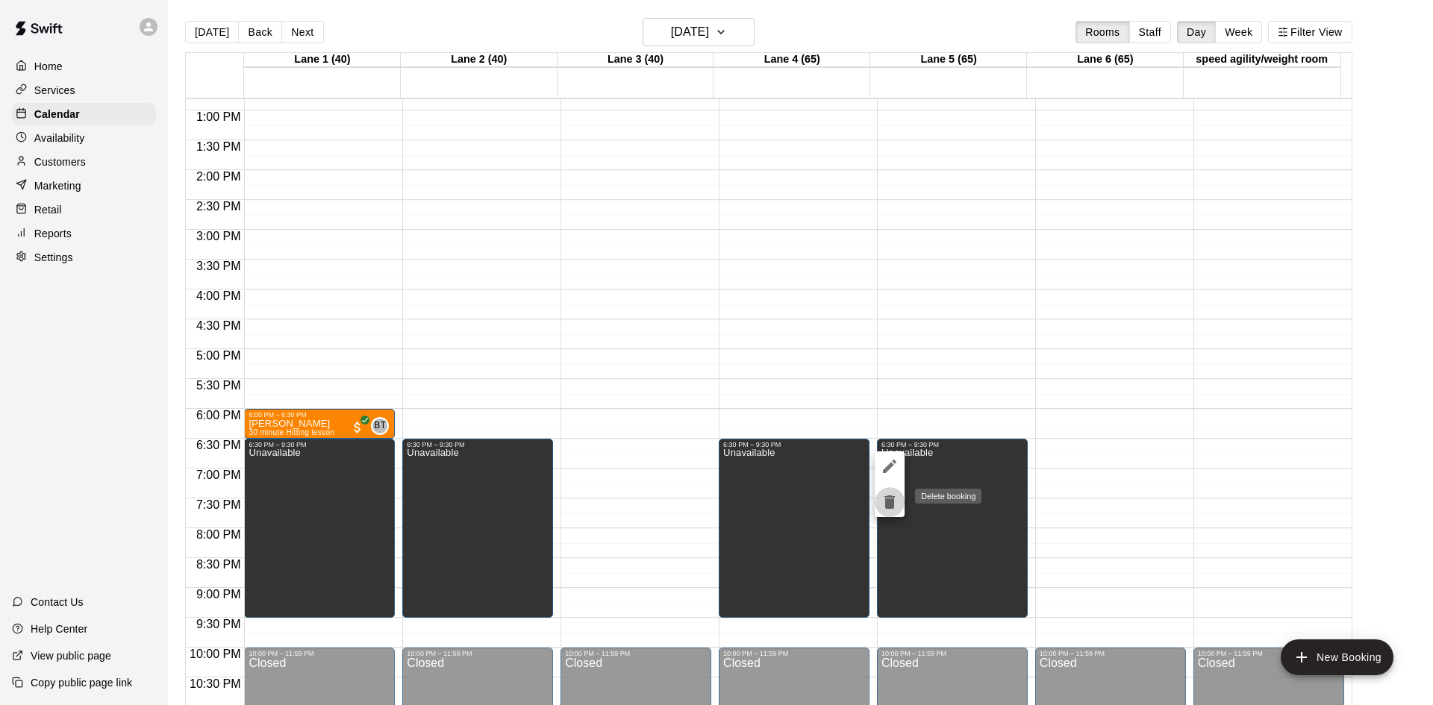
click at [886, 507] on icon "delete" at bounding box center [889, 501] width 10 height 13
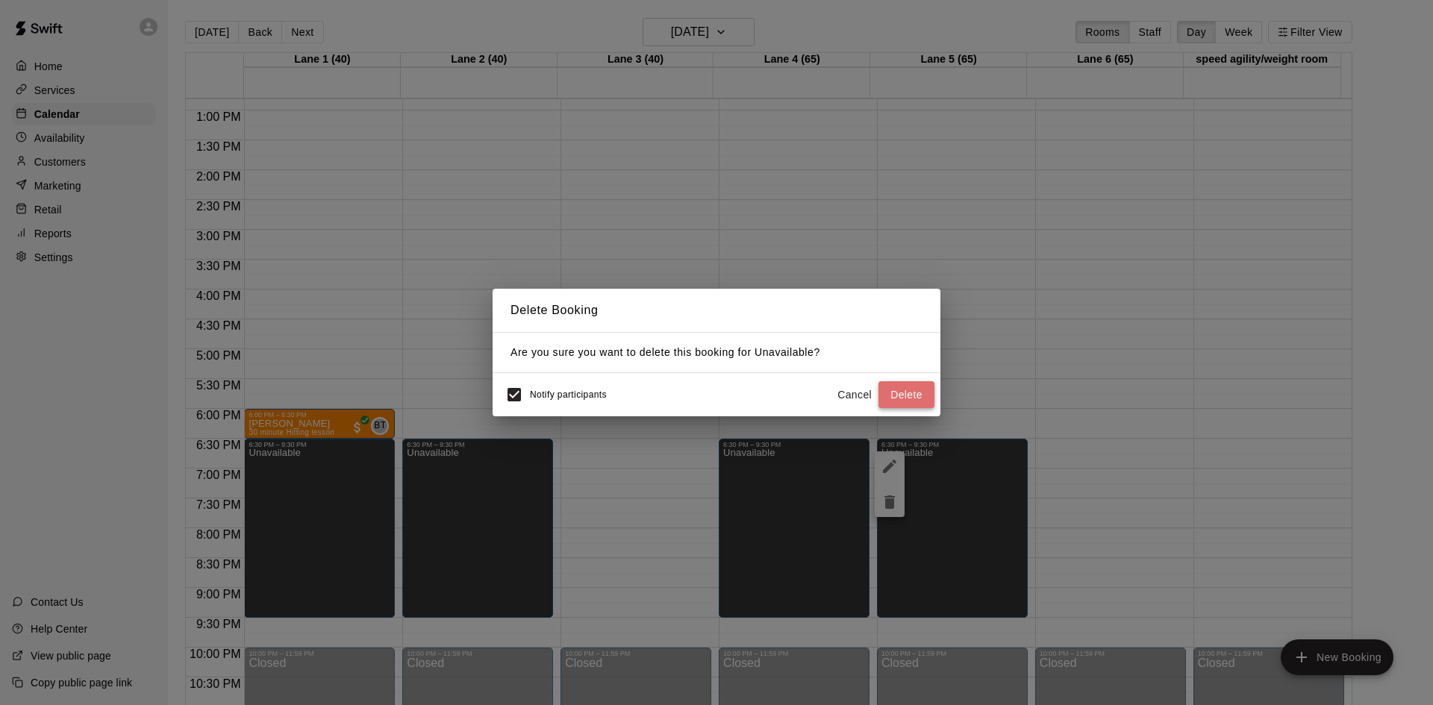
click at [909, 387] on button "Delete" at bounding box center [906, 395] width 56 height 28
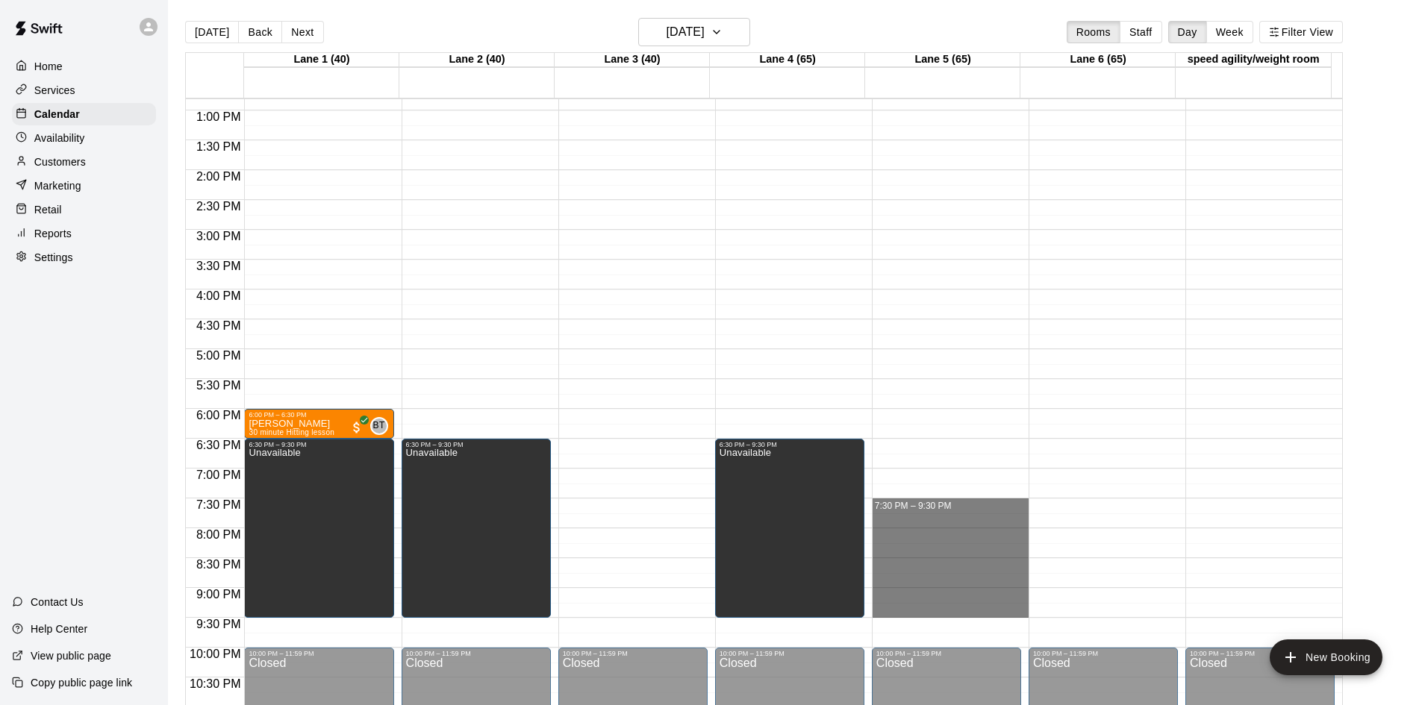
drag, startPoint x: 936, startPoint y: 501, endPoint x: 942, endPoint y: 608, distance: 107.6
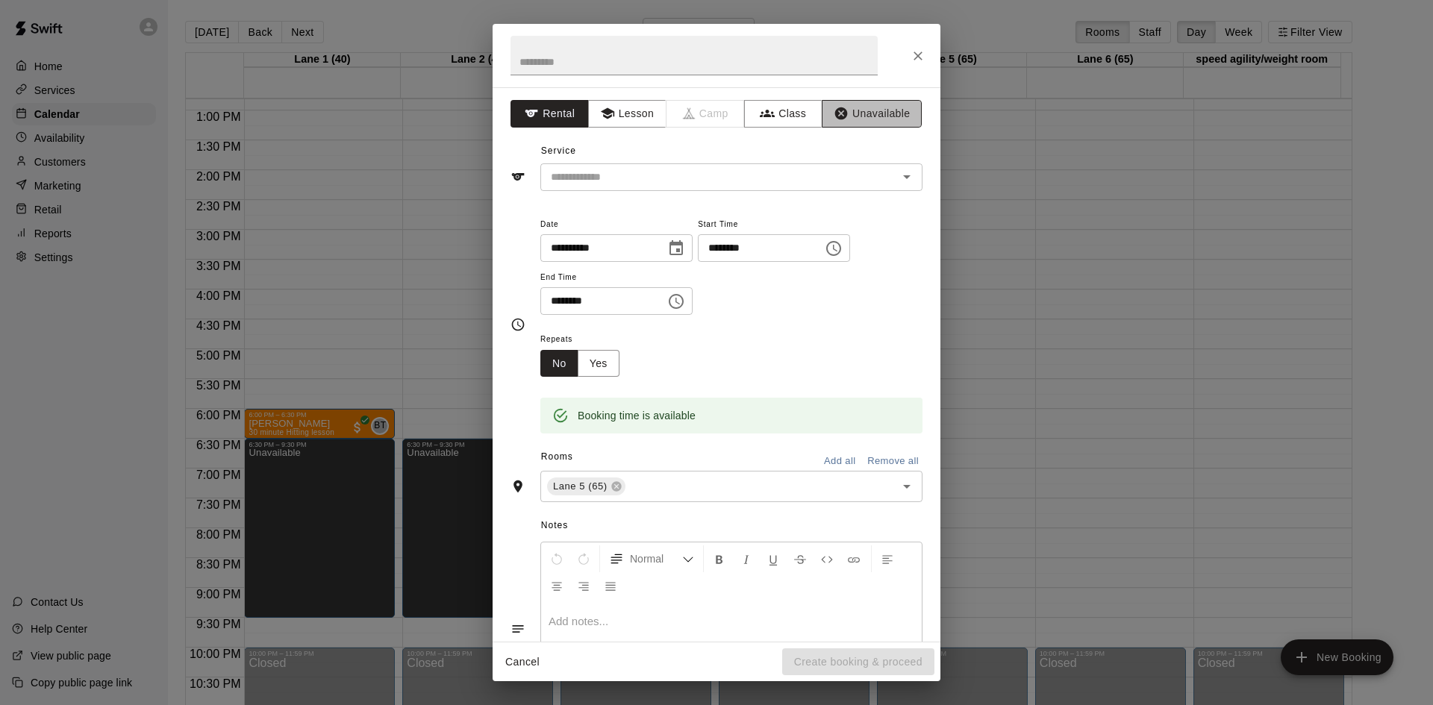
click at [862, 119] on button "Unavailable" at bounding box center [872, 114] width 100 height 28
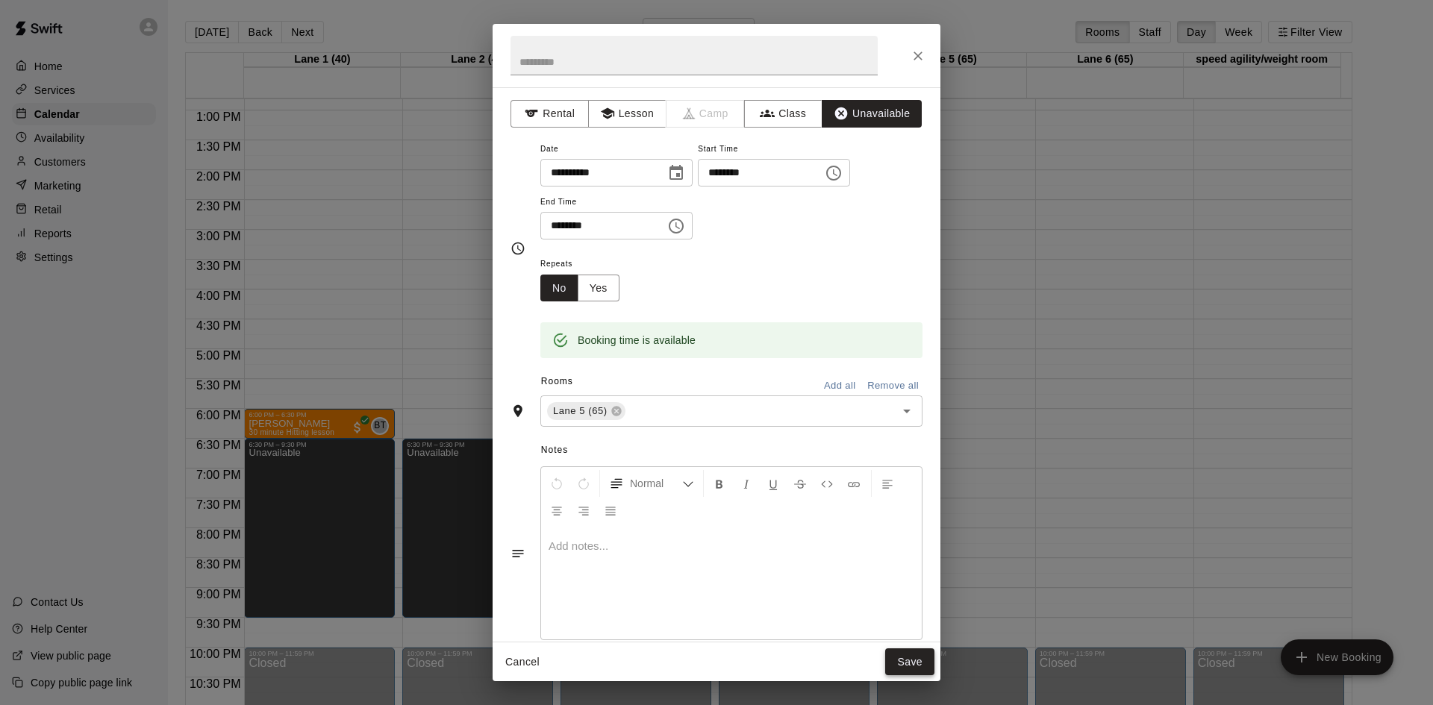
click at [920, 658] on button "Save" at bounding box center [909, 662] width 49 height 28
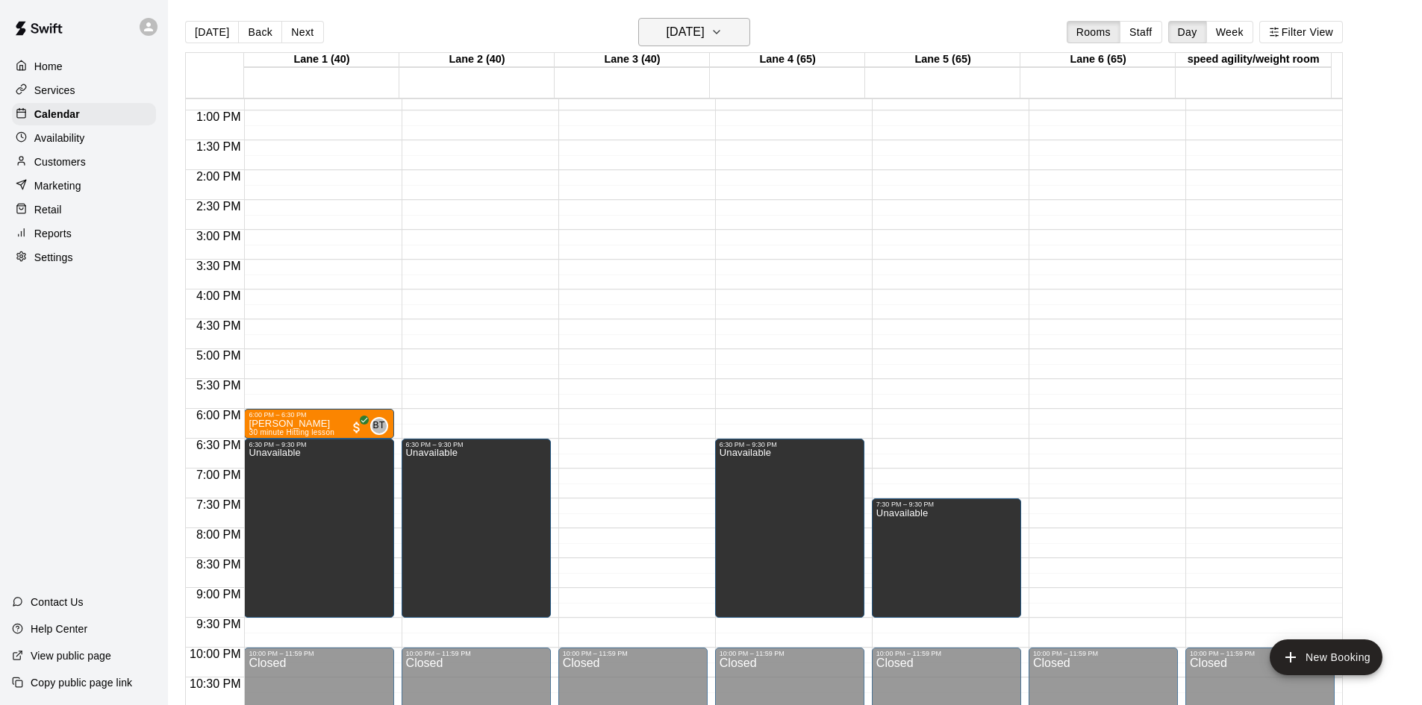
click at [732, 30] on button "[DATE]" at bounding box center [694, 32] width 112 height 28
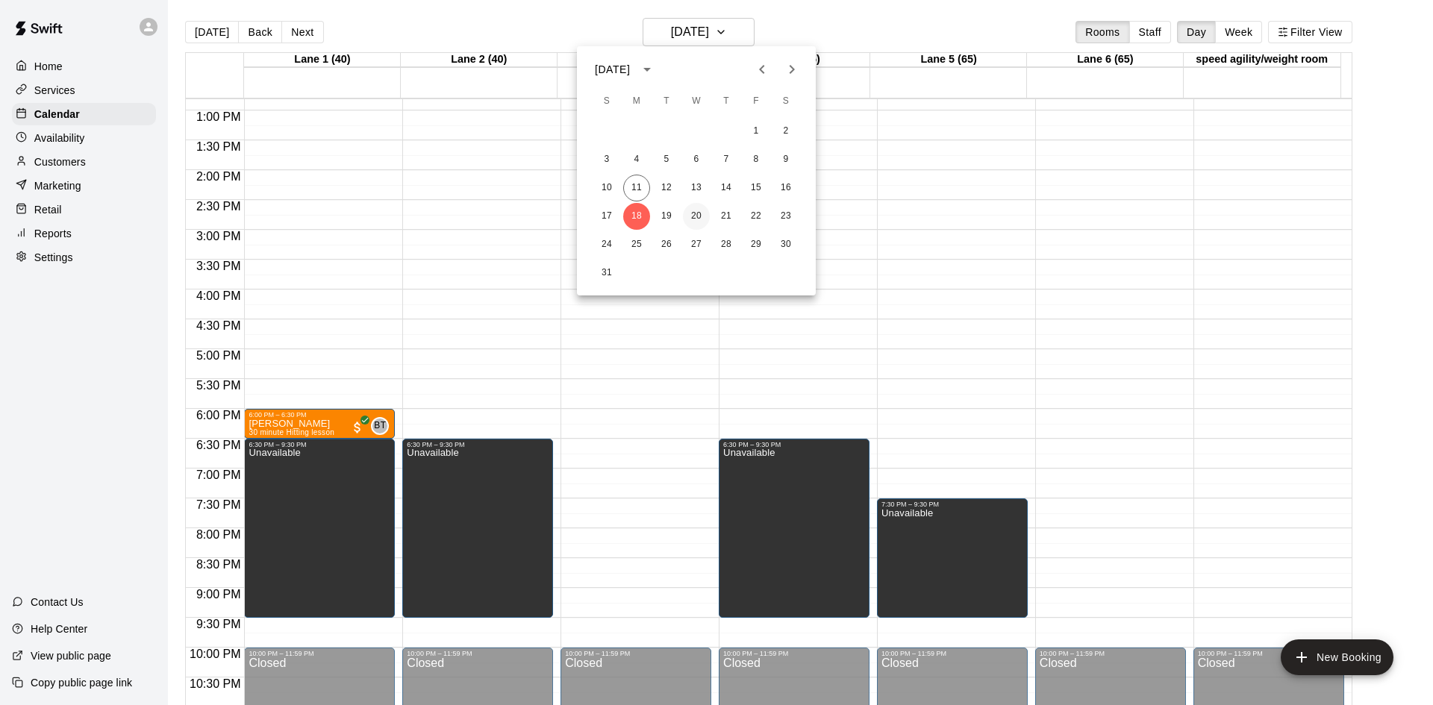
click at [695, 210] on button "20" at bounding box center [696, 216] width 27 height 27
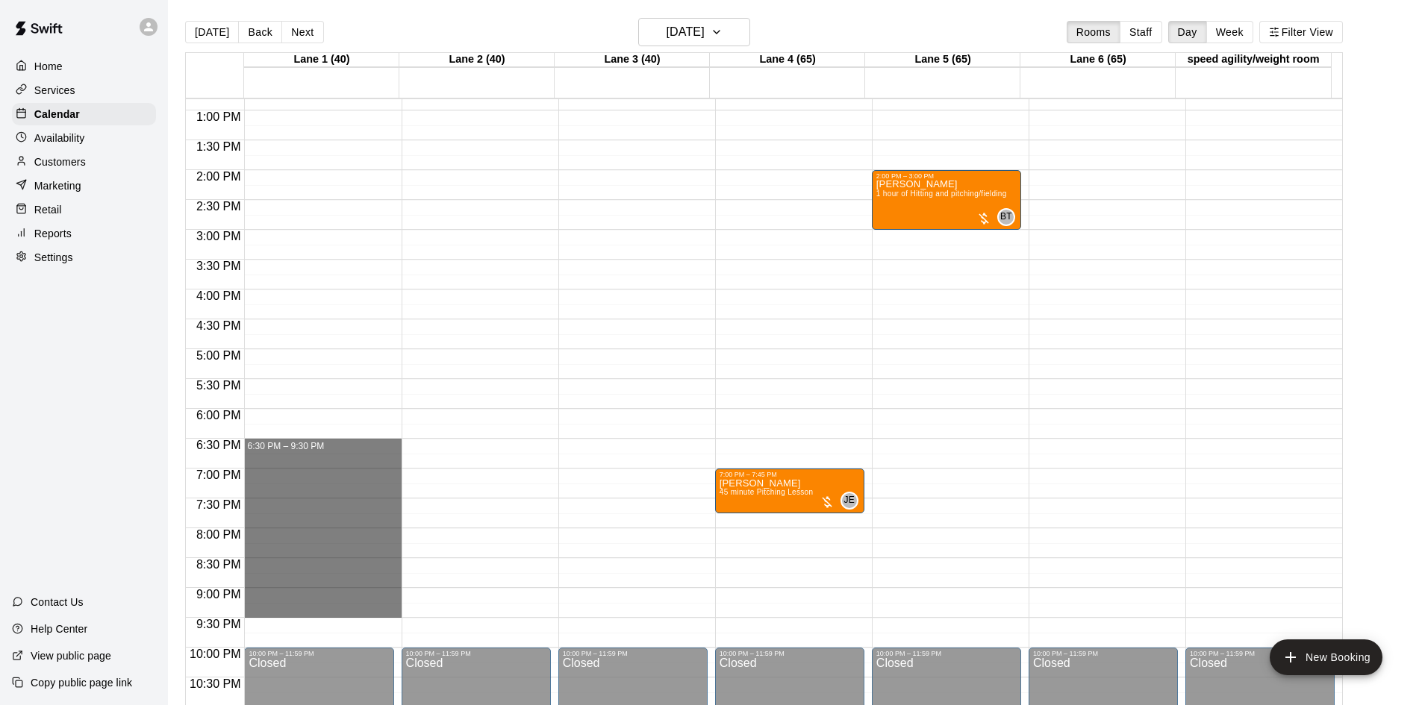
drag, startPoint x: 313, startPoint y: 442, endPoint x: 341, endPoint y: 614, distance: 174.7
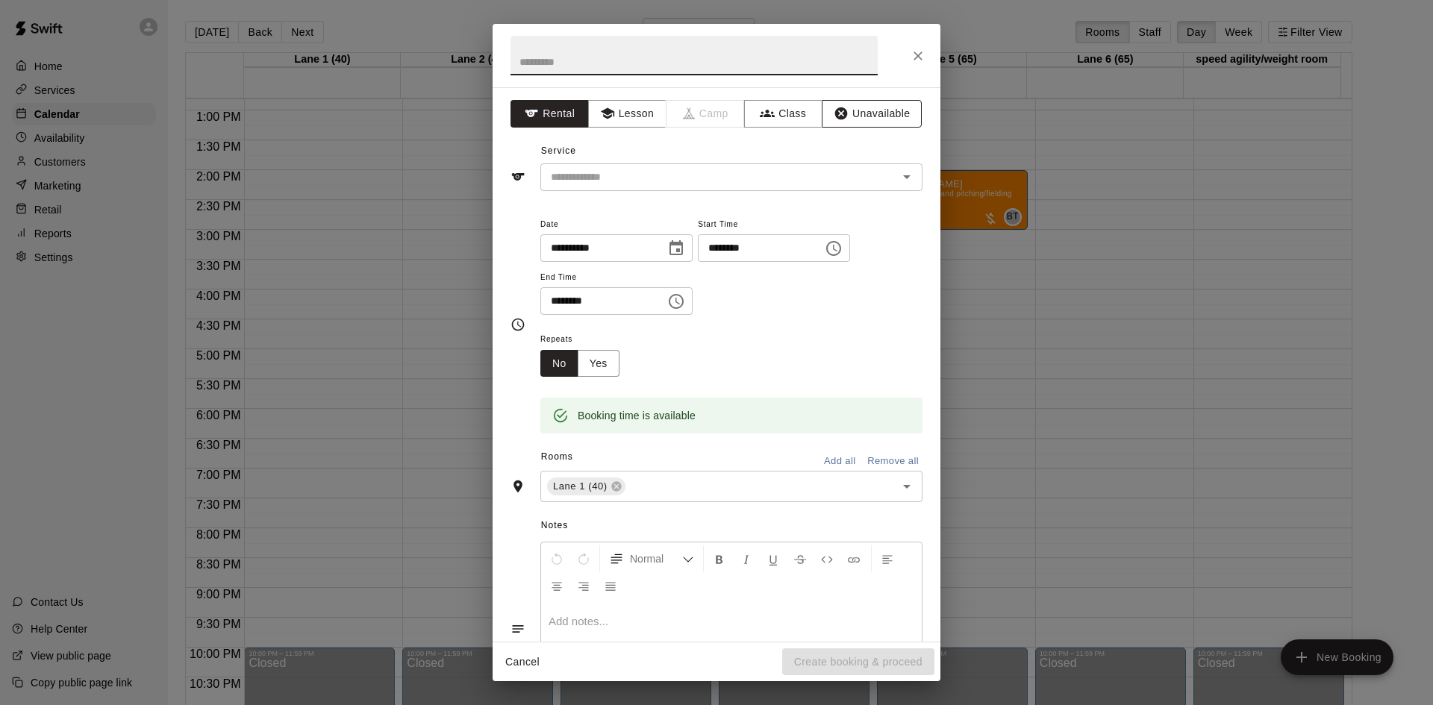
click at [860, 103] on button "Unavailable" at bounding box center [872, 114] width 100 height 28
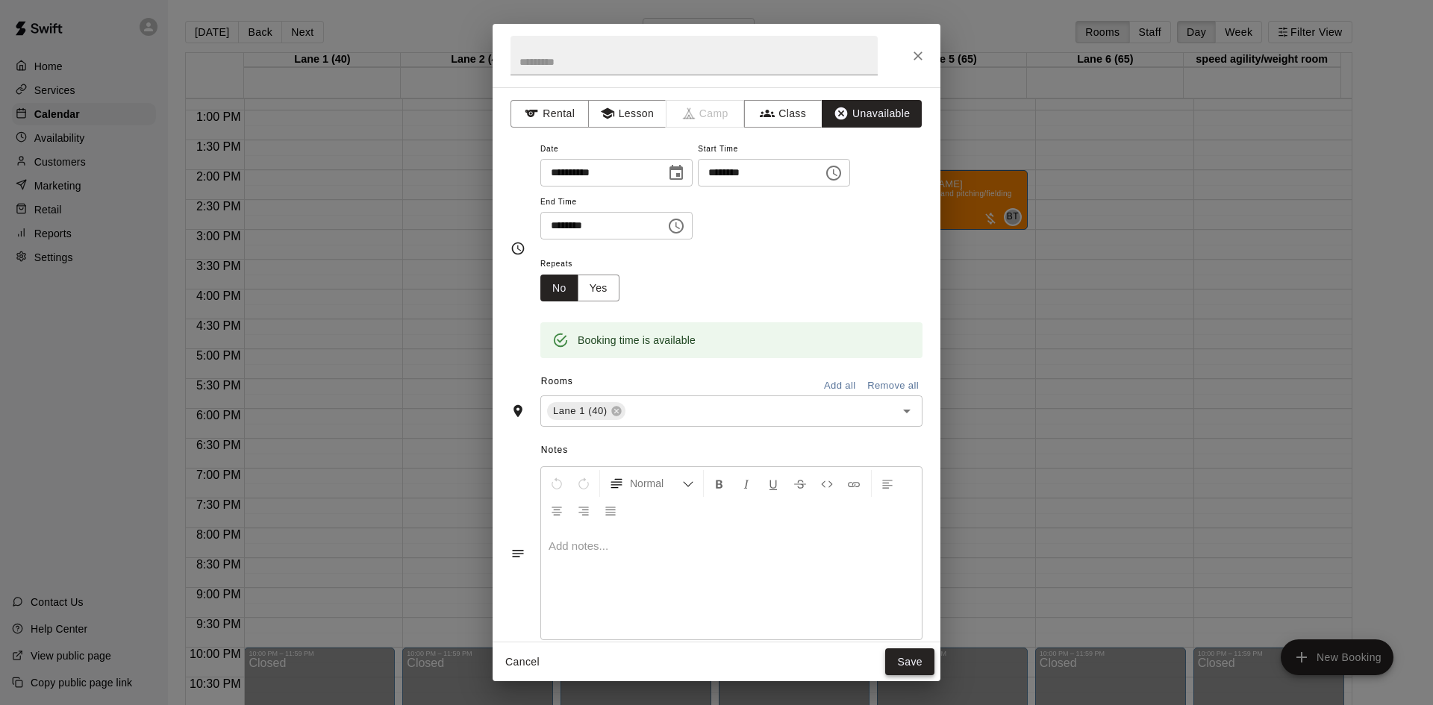
click at [908, 657] on button "Save" at bounding box center [909, 662] width 49 height 28
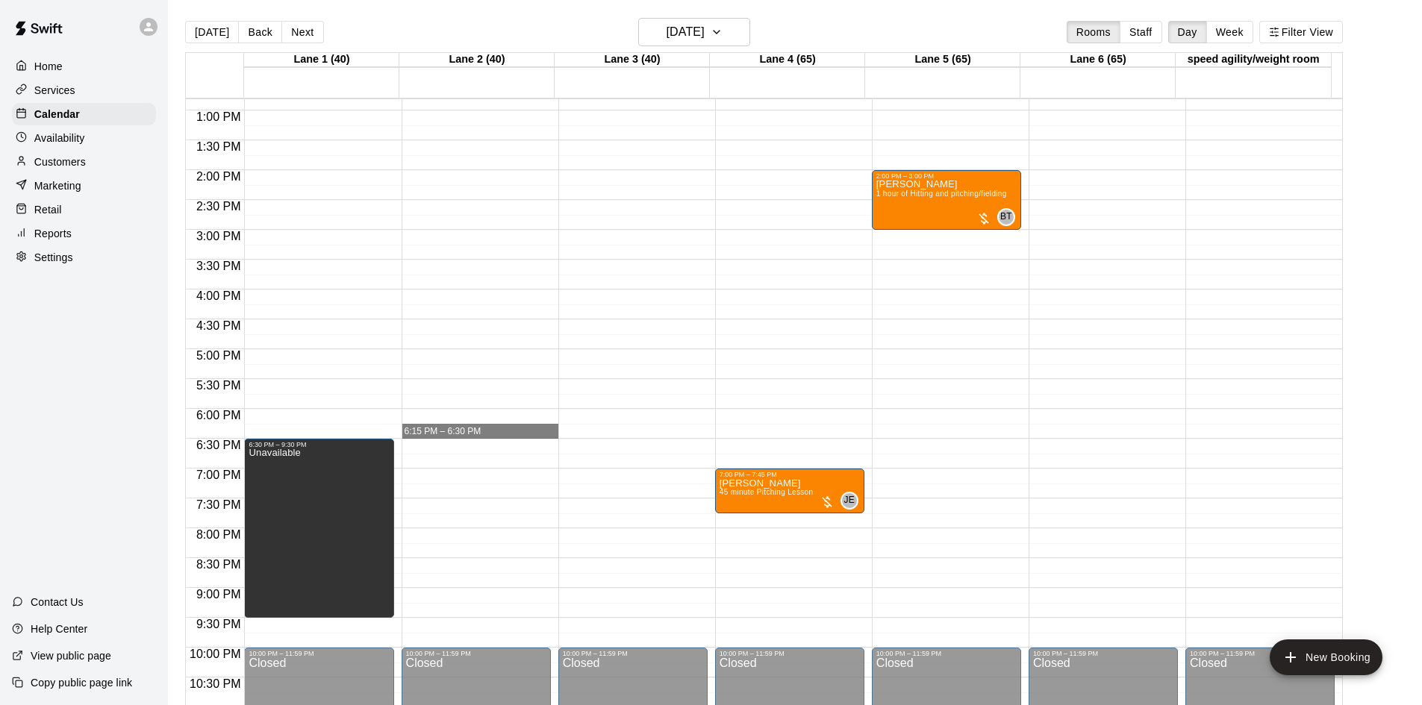
drag, startPoint x: 468, startPoint y: 440, endPoint x: 477, endPoint y: 433, distance: 11.2
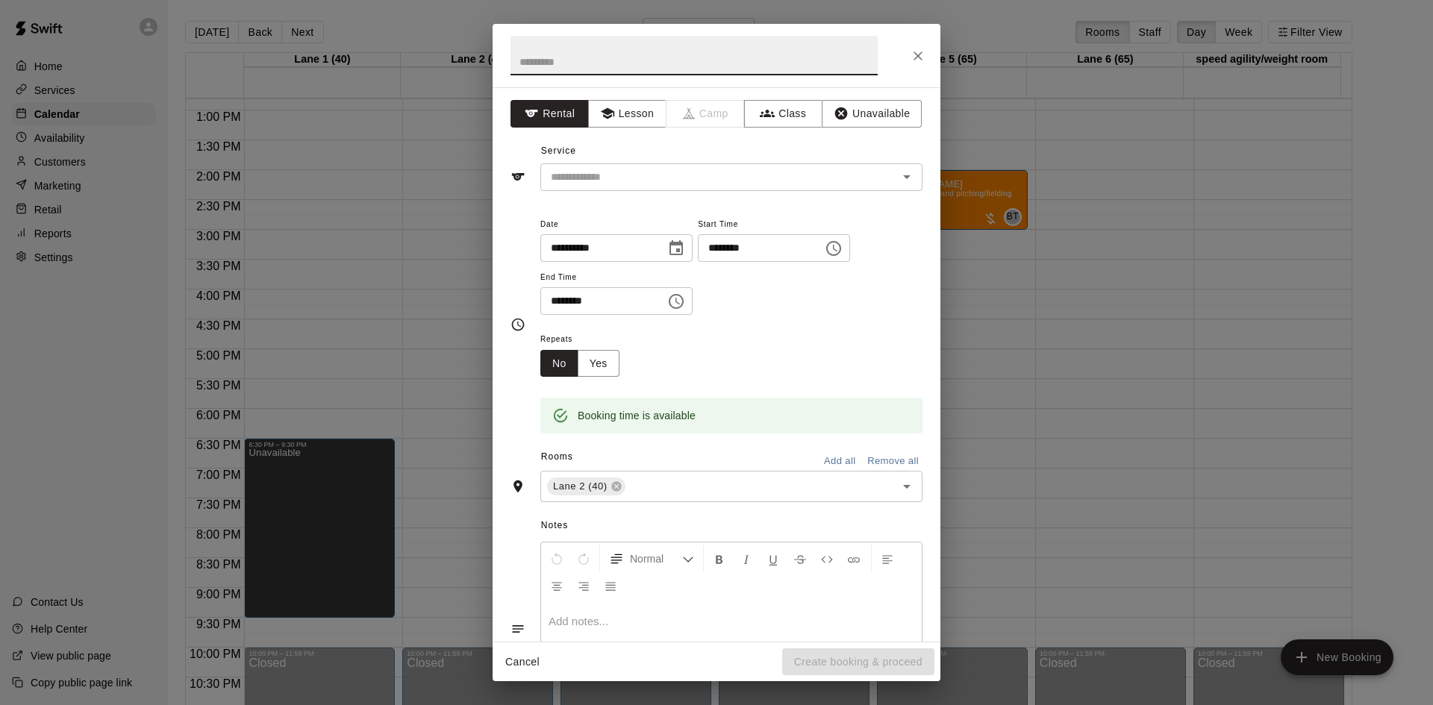
click at [919, 58] on icon "Close" at bounding box center [917, 56] width 15 height 15
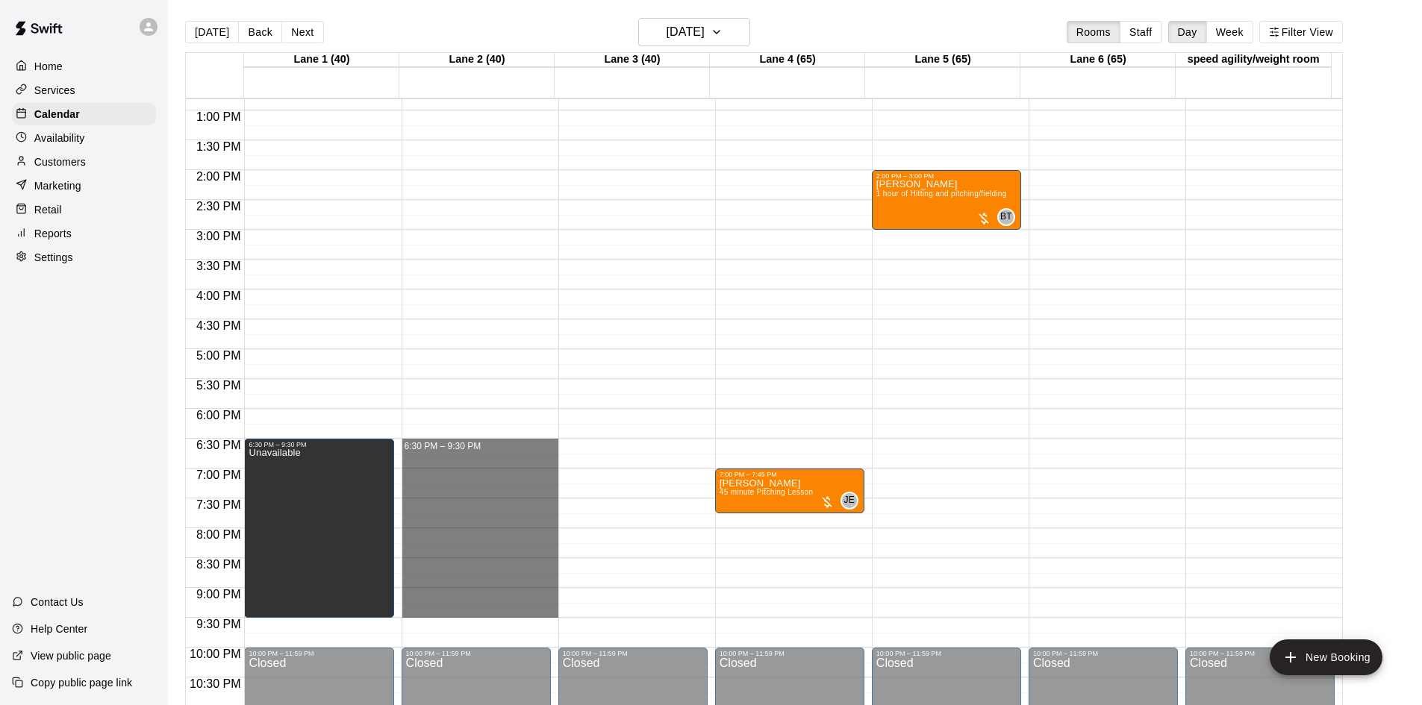
drag, startPoint x: 461, startPoint y: 442, endPoint x: 478, endPoint y: 616, distance: 174.6
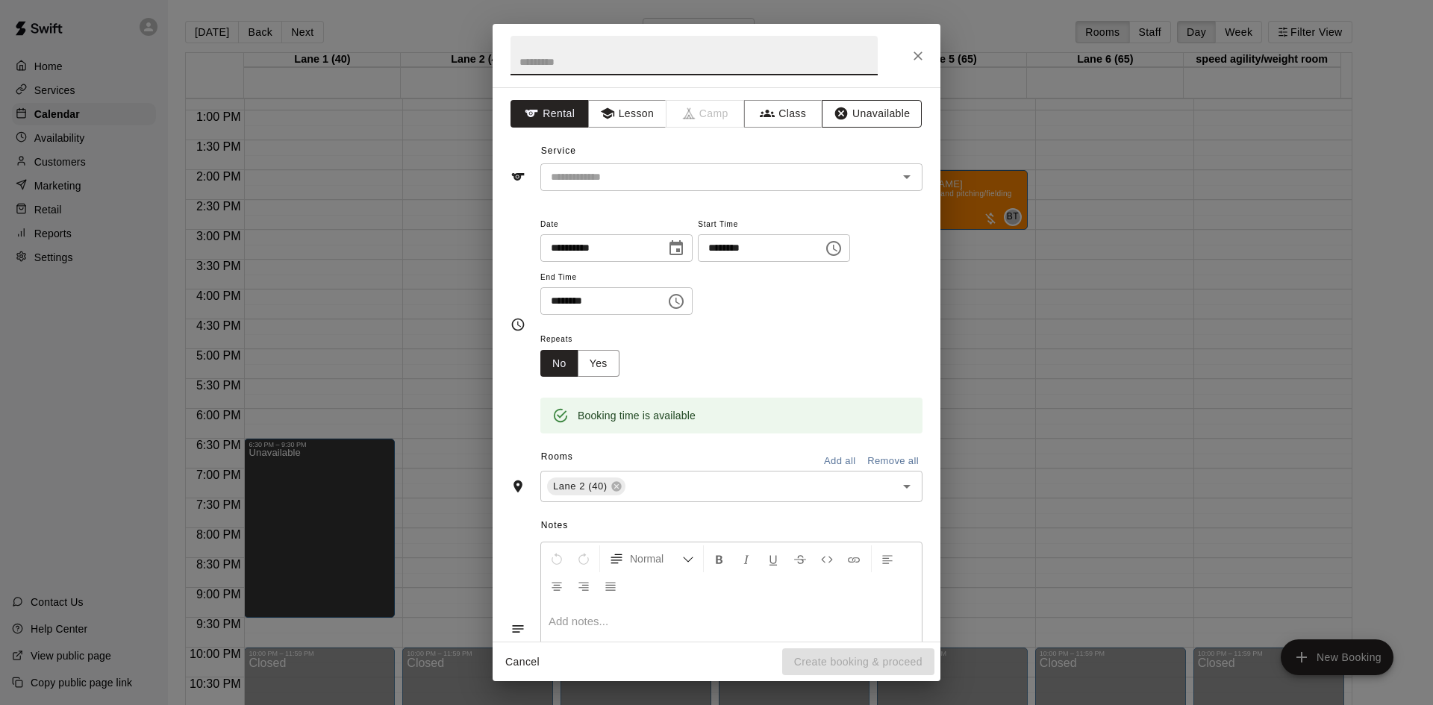
click at [834, 119] on icon "button" at bounding box center [841, 113] width 15 height 15
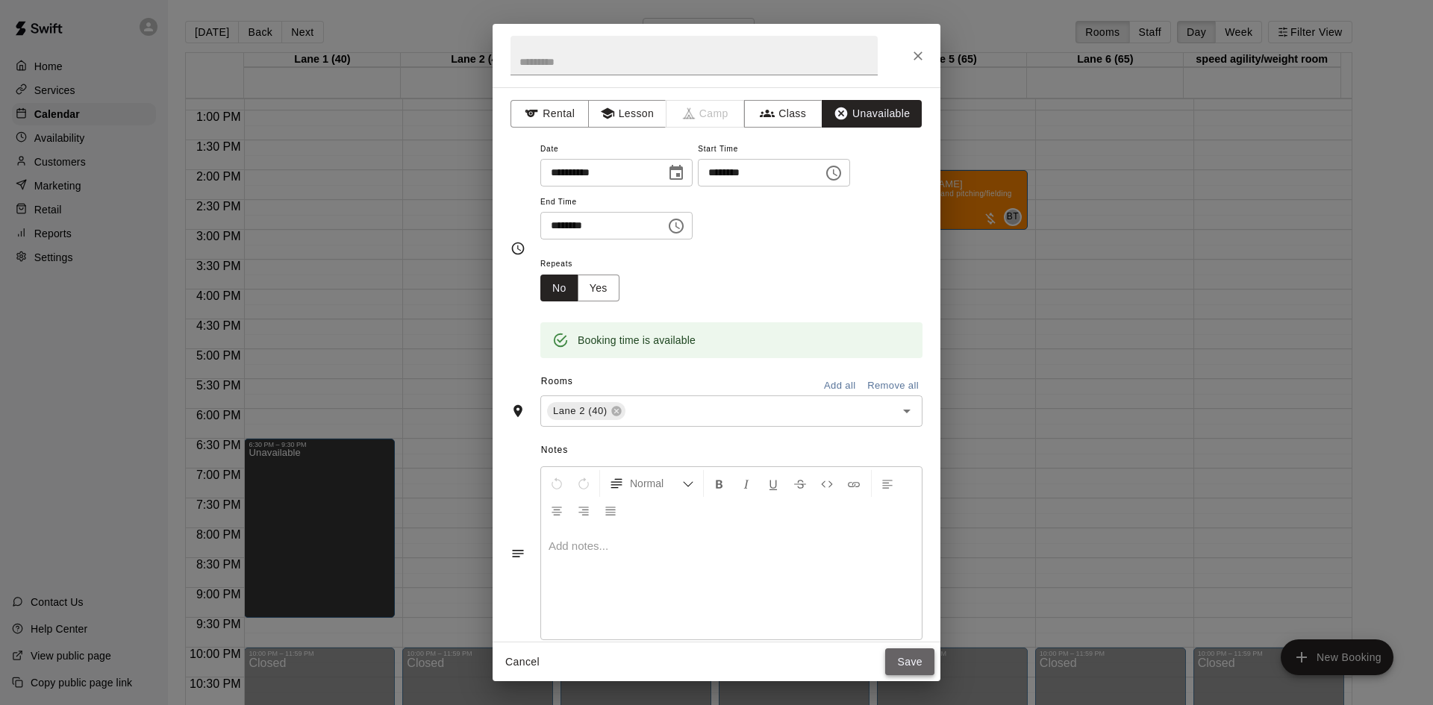
click at [909, 657] on button "Save" at bounding box center [909, 662] width 49 height 28
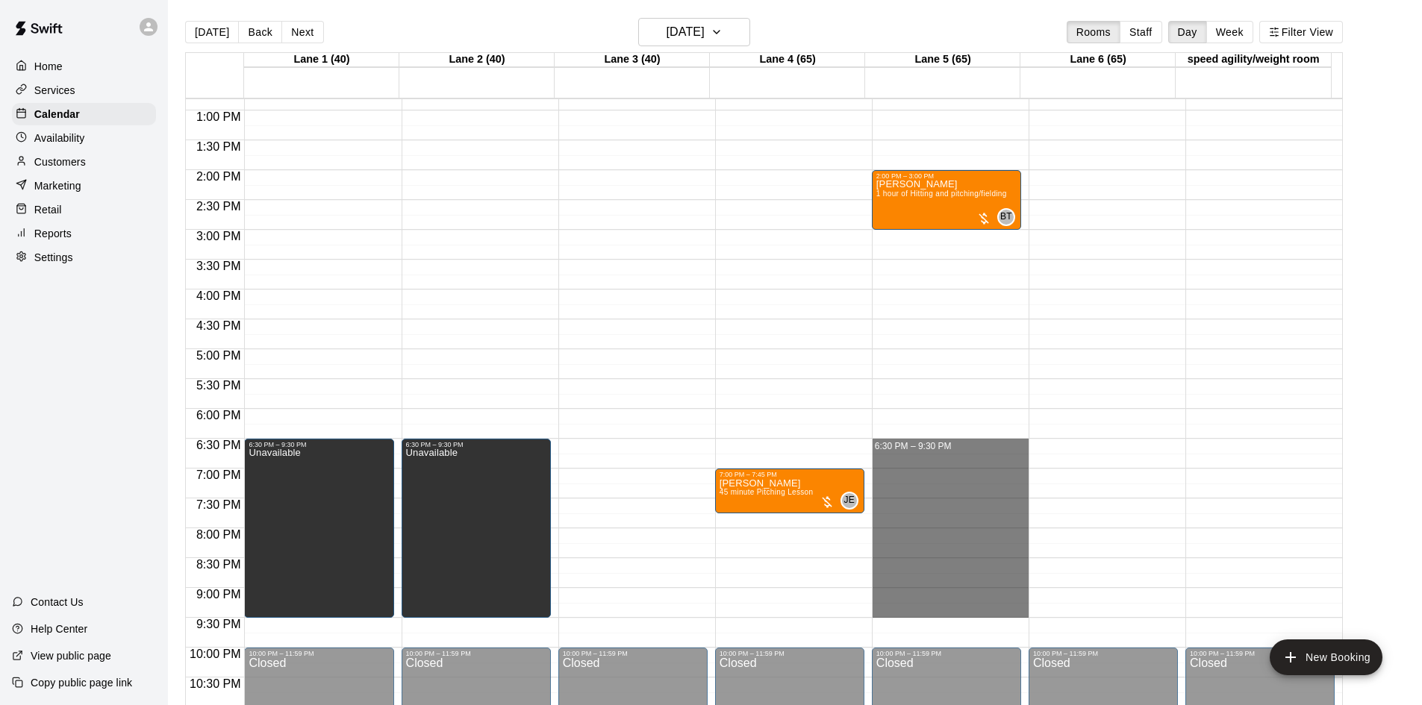
drag, startPoint x: 936, startPoint y: 441, endPoint x: 955, endPoint y: 618, distance: 177.8
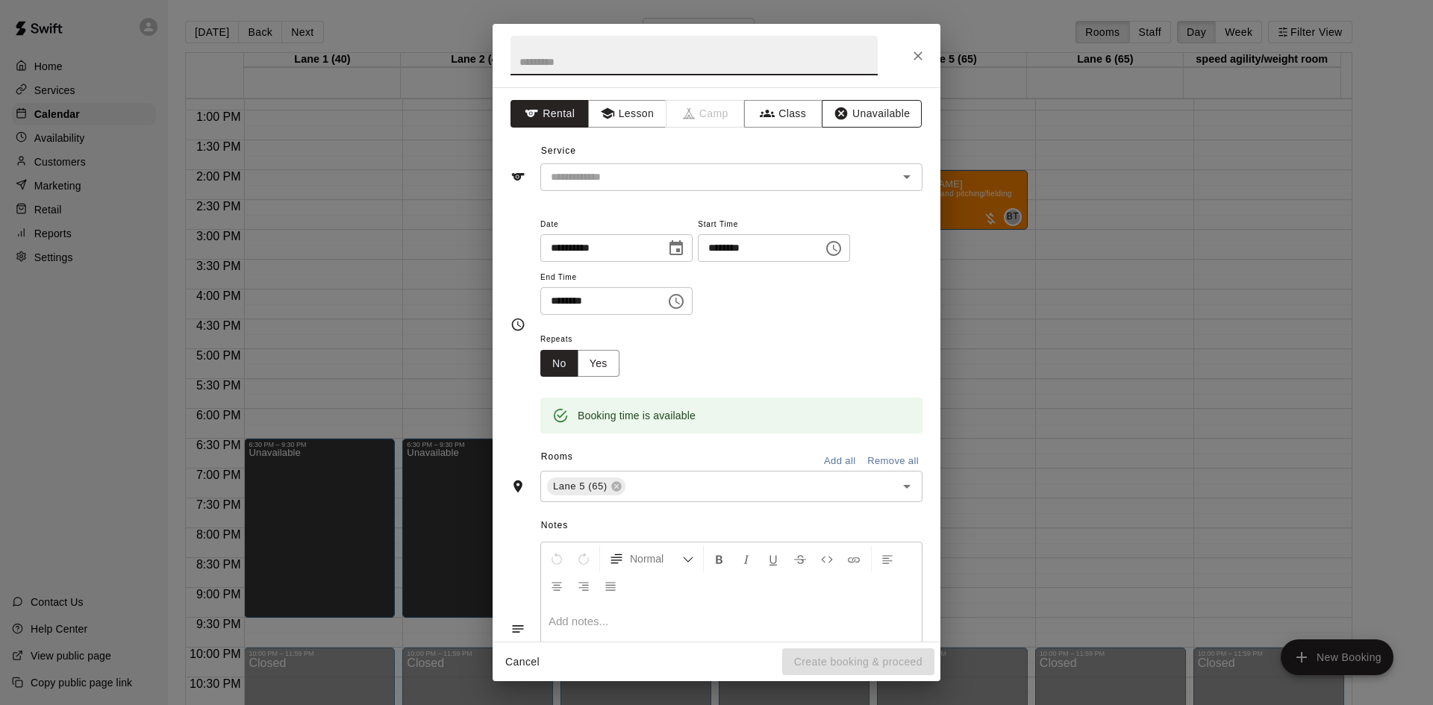
click at [842, 110] on button "Unavailable" at bounding box center [872, 114] width 100 height 28
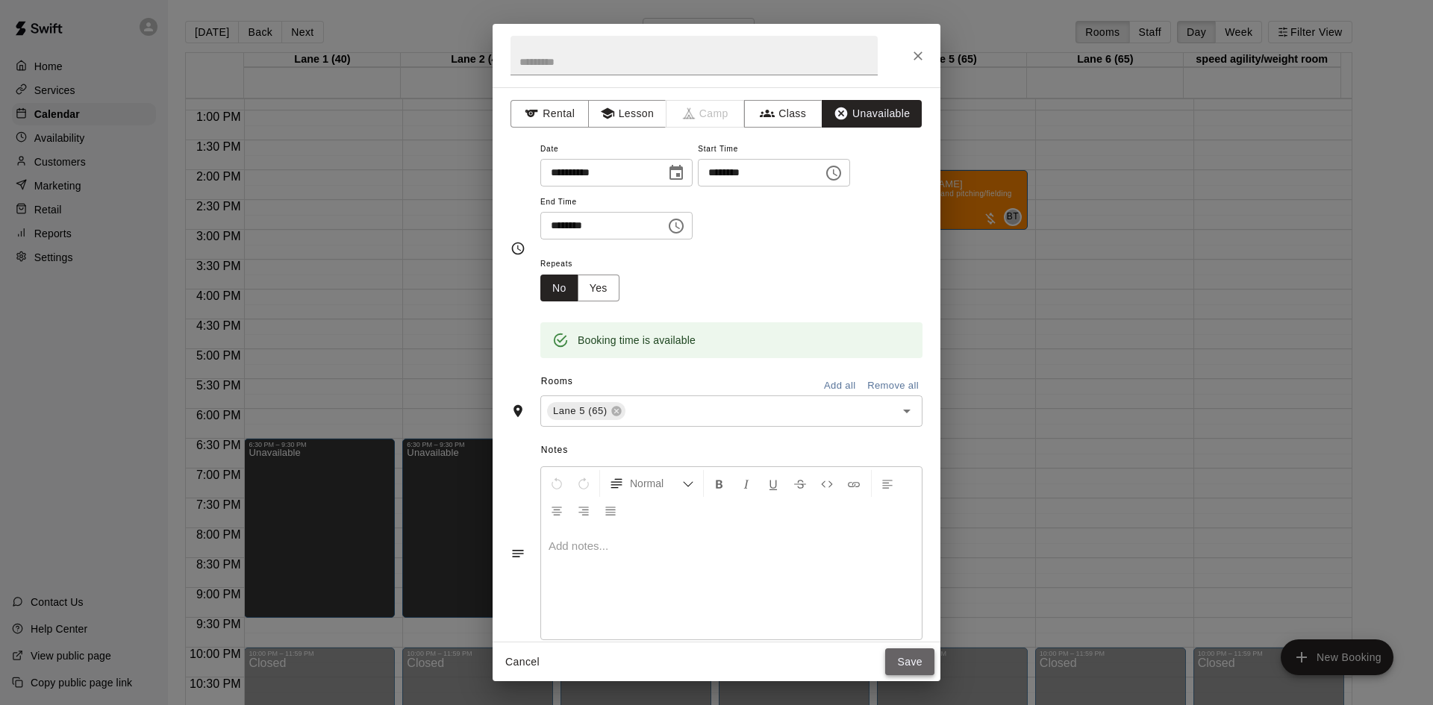
click at [926, 664] on button "Save" at bounding box center [909, 662] width 49 height 28
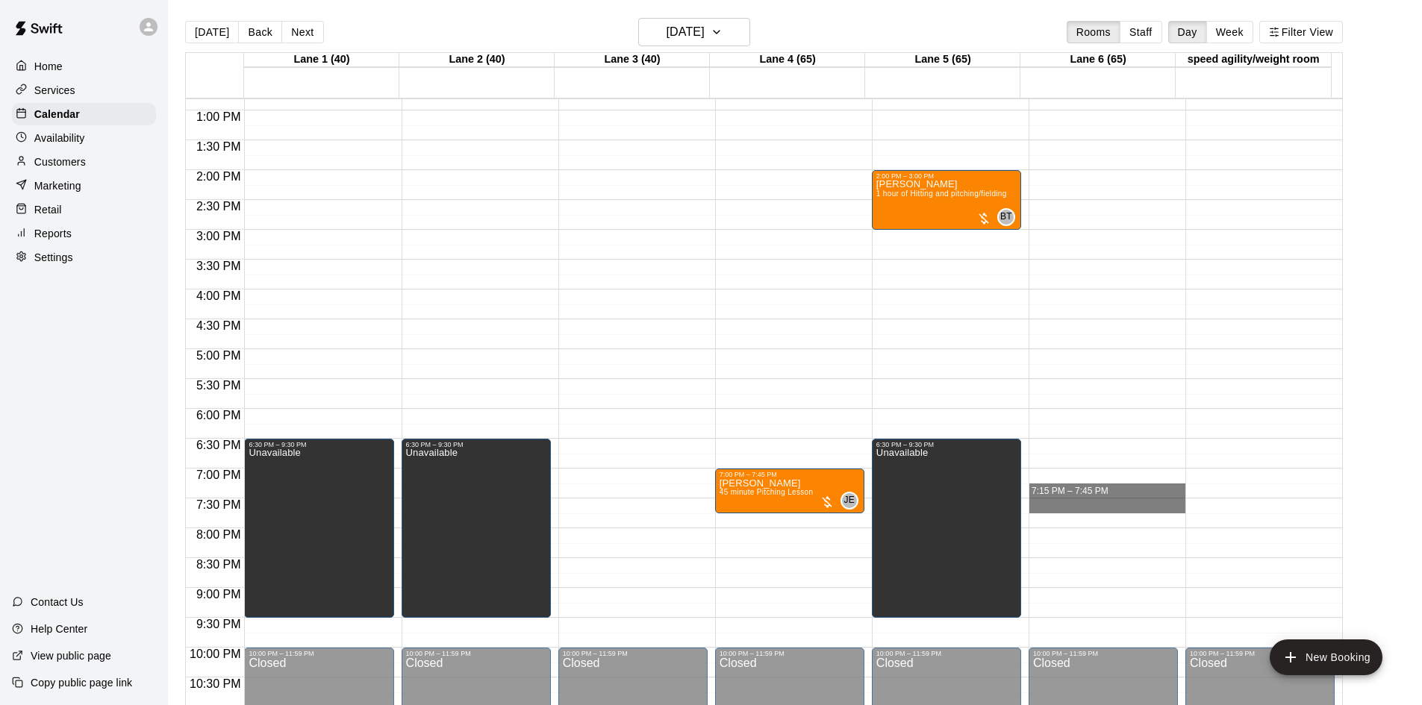
drag, startPoint x: 1084, startPoint y: 499, endPoint x: 1085, endPoint y: 507, distance: 7.5
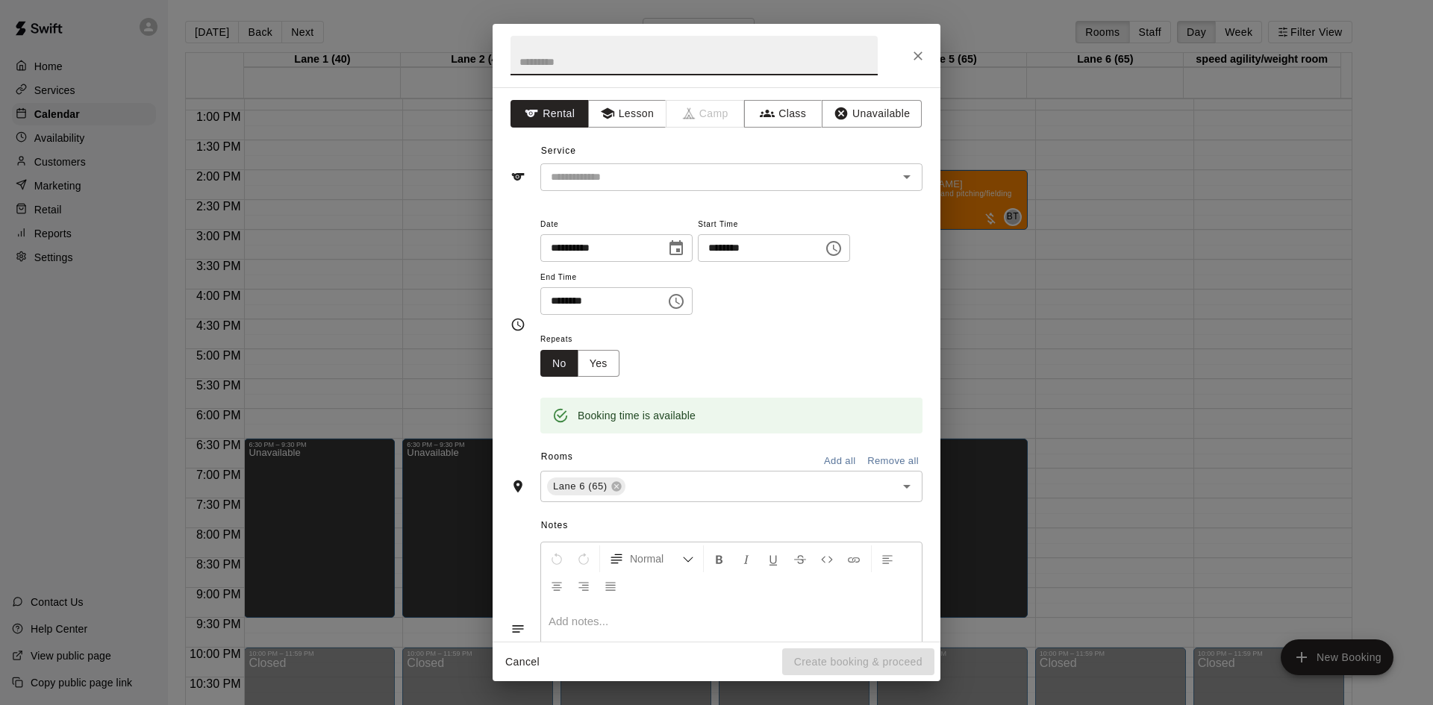
click at [910, 57] on icon "Close" at bounding box center [917, 56] width 15 height 15
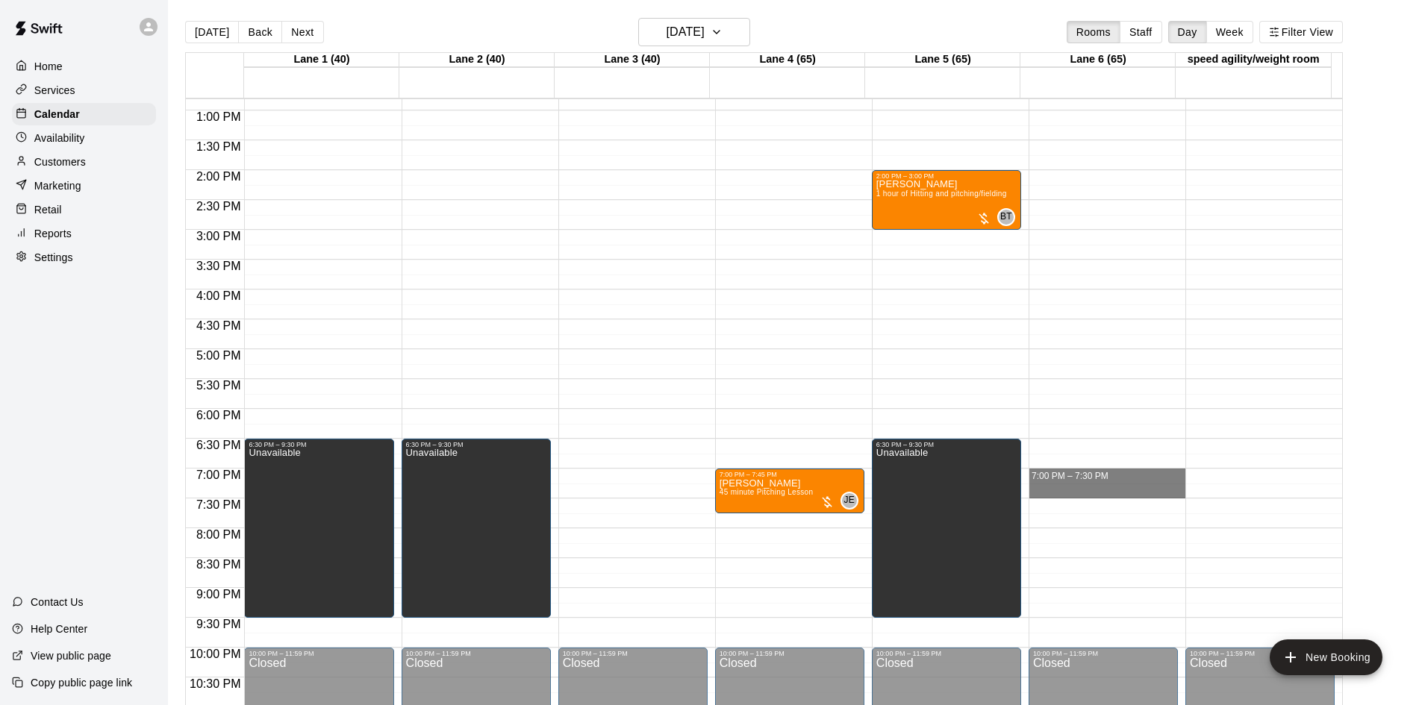
drag, startPoint x: 1097, startPoint y: 499, endPoint x: 1104, endPoint y: 481, distance: 19.8
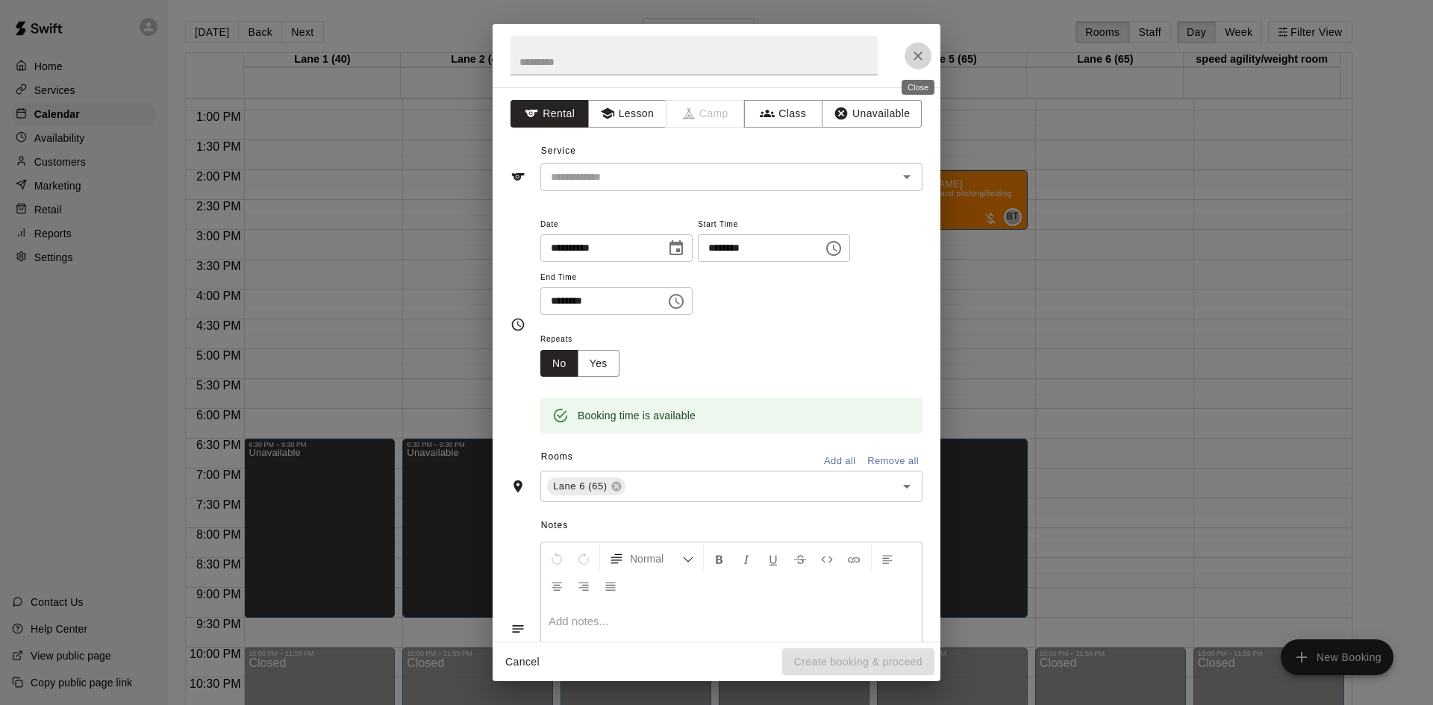
click at [908, 53] on button "Close" at bounding box center [917, 56] width 27 height 27
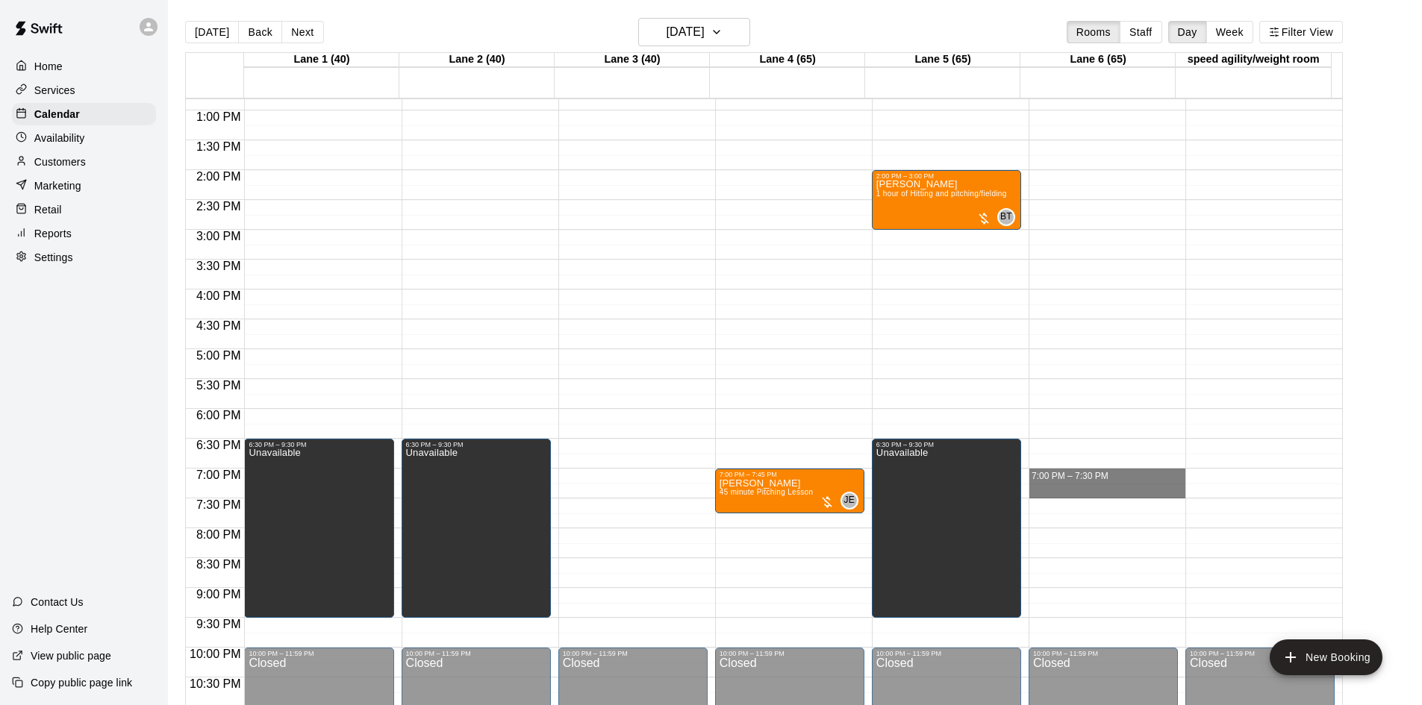
drag, startPoint x: 1086, startPoint y: 499, endPoint x: 1092, endPoint y: 481, distance: 19.4
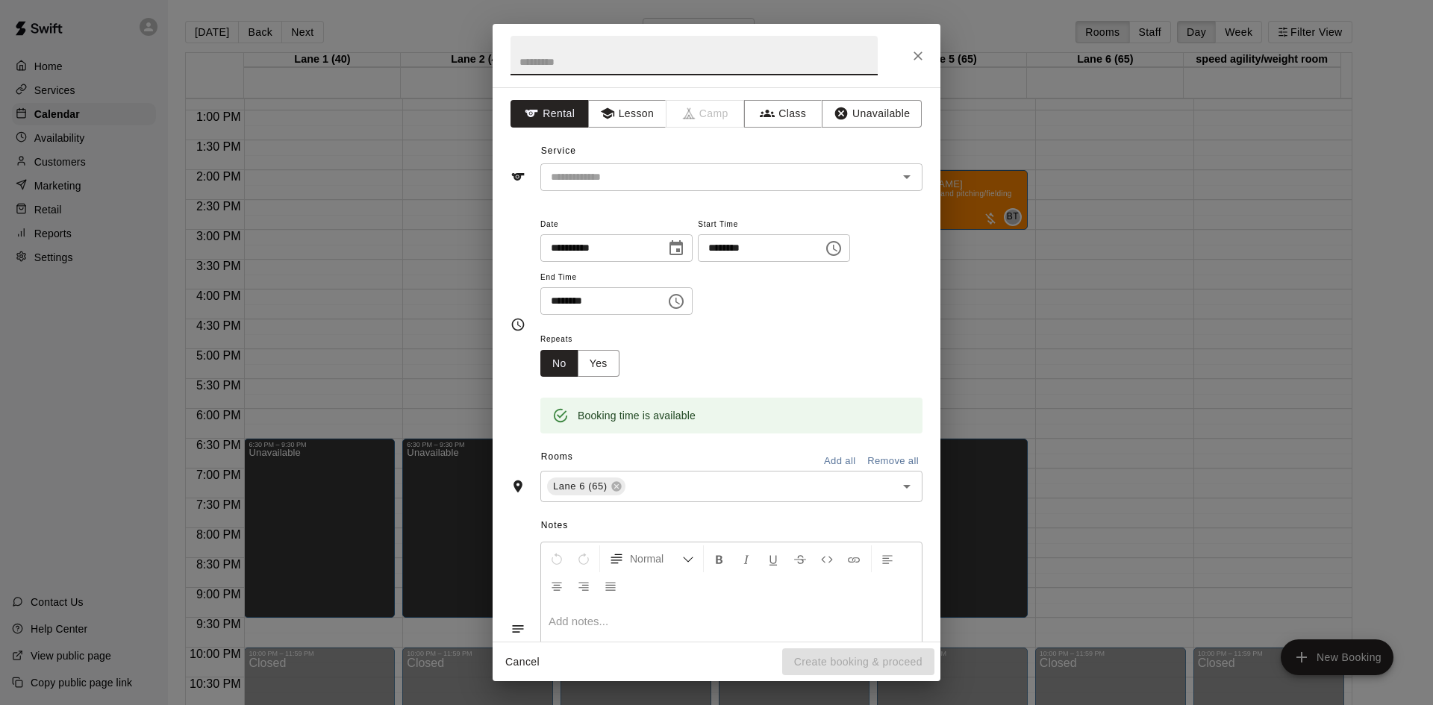
click at [923, 59] on icon "Close" at bounding box center [917, 56] width 15 height 15
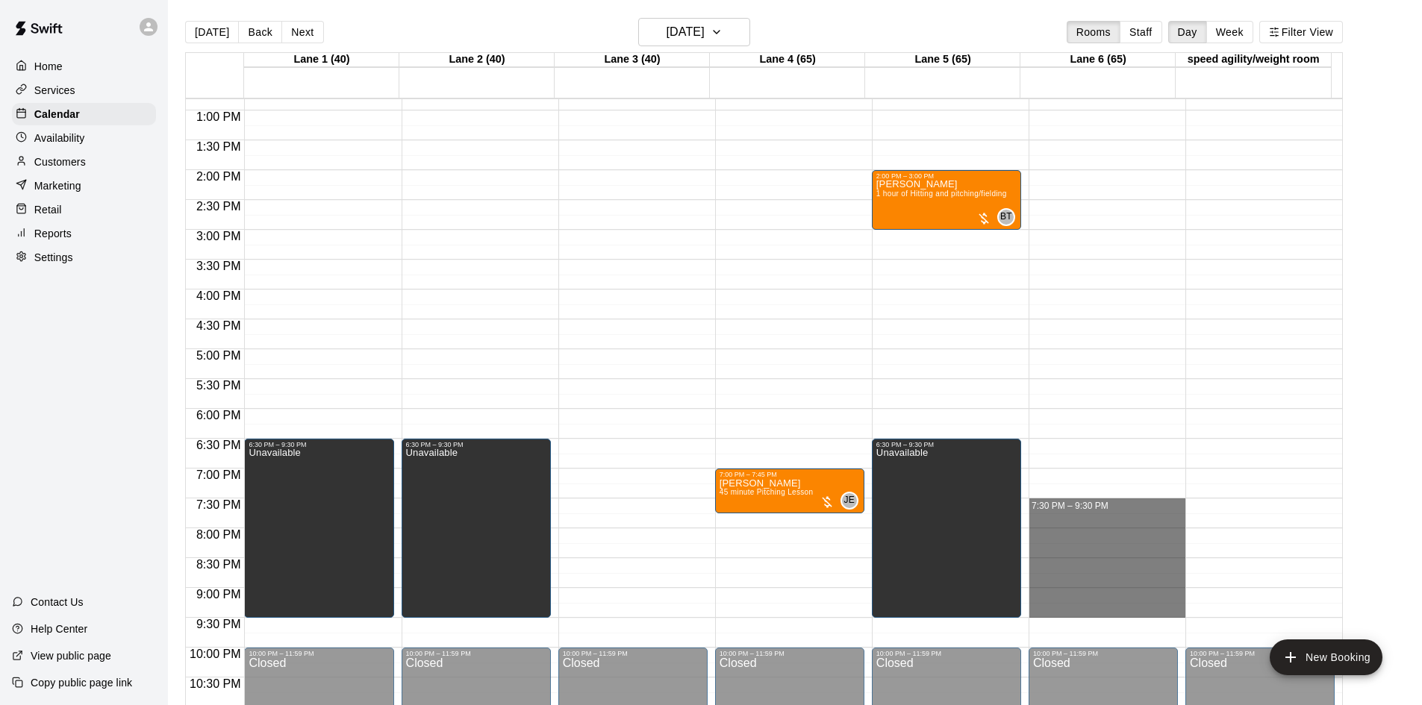
drag, startPoint x: 1096, startPoint y: 500, endPoint x: 1119, endPoint y: 605, distance: 107.7
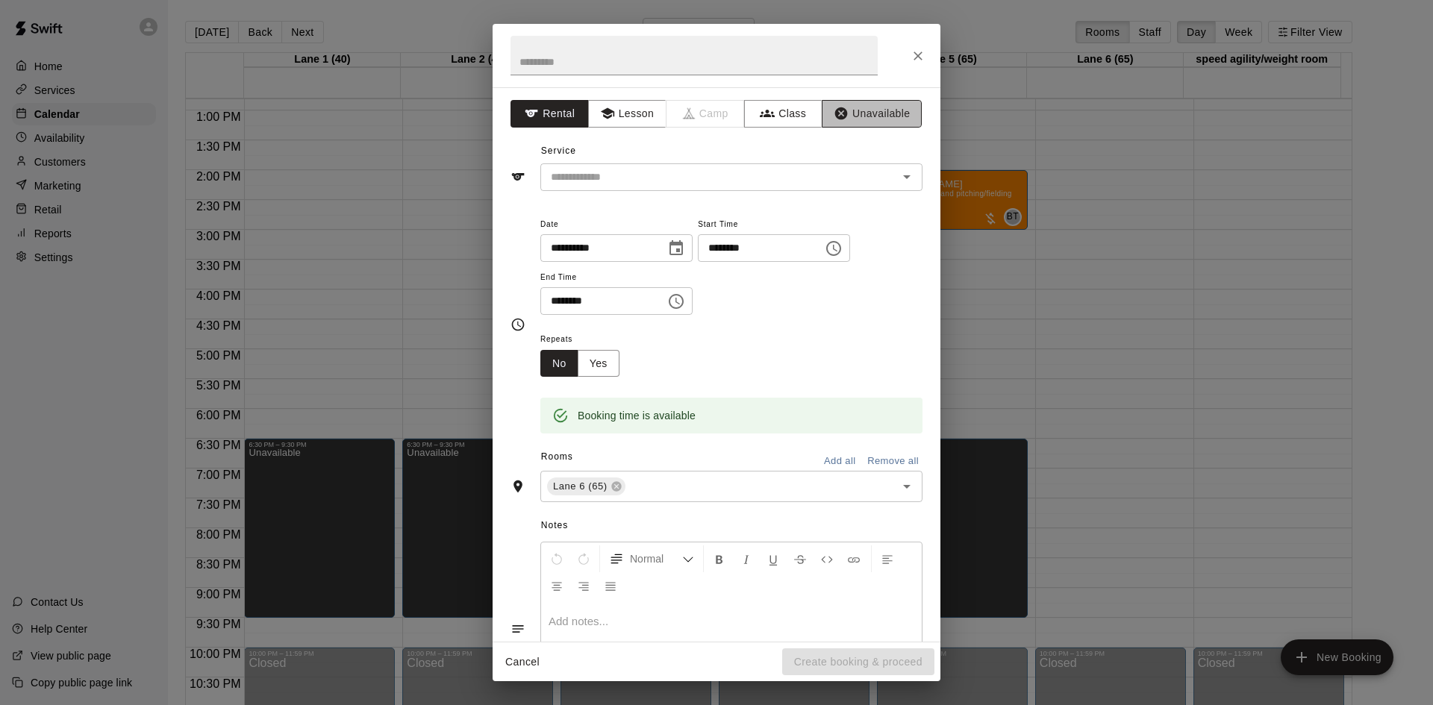
click at [869, 112] on button "Unavailable" at bounding box center [872, 114] width 100 height 28
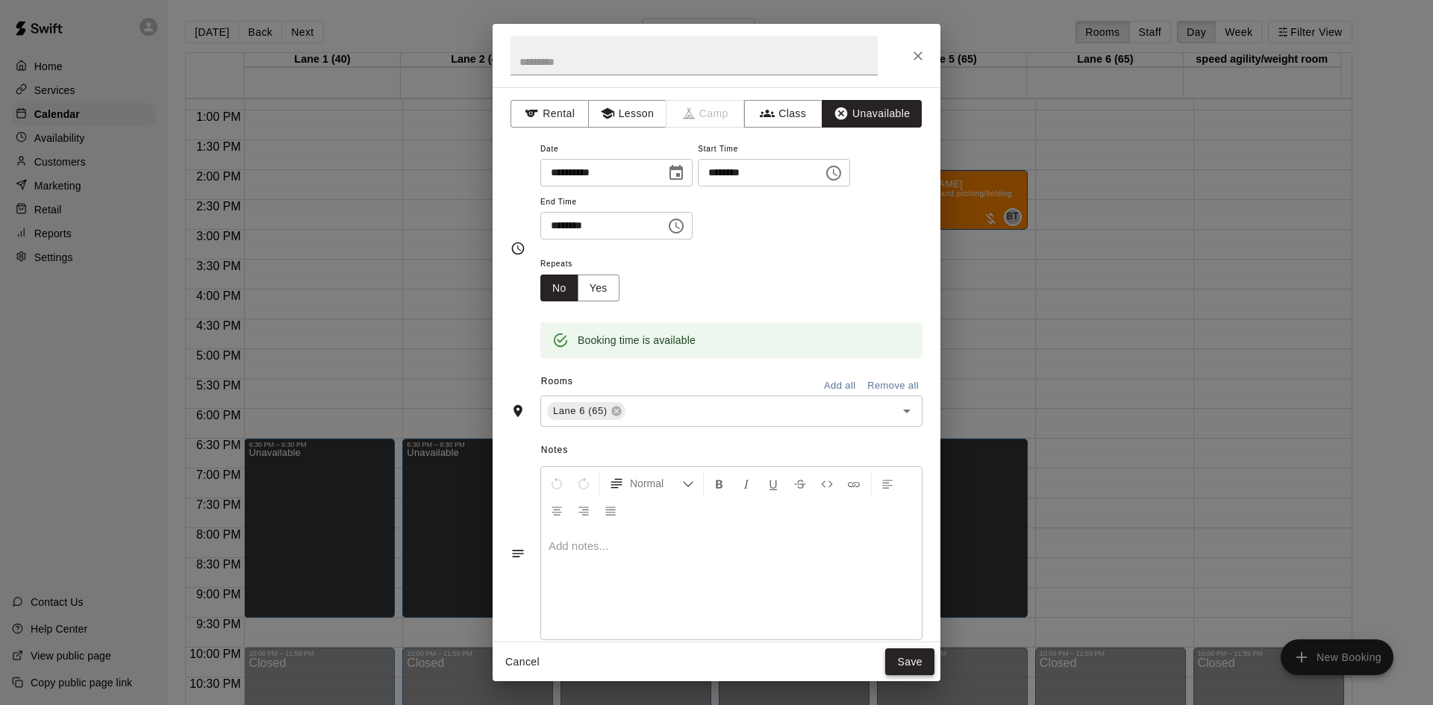
click at [916, 657] on button "Save" at bounding box center [909, 662] width 49 height 28
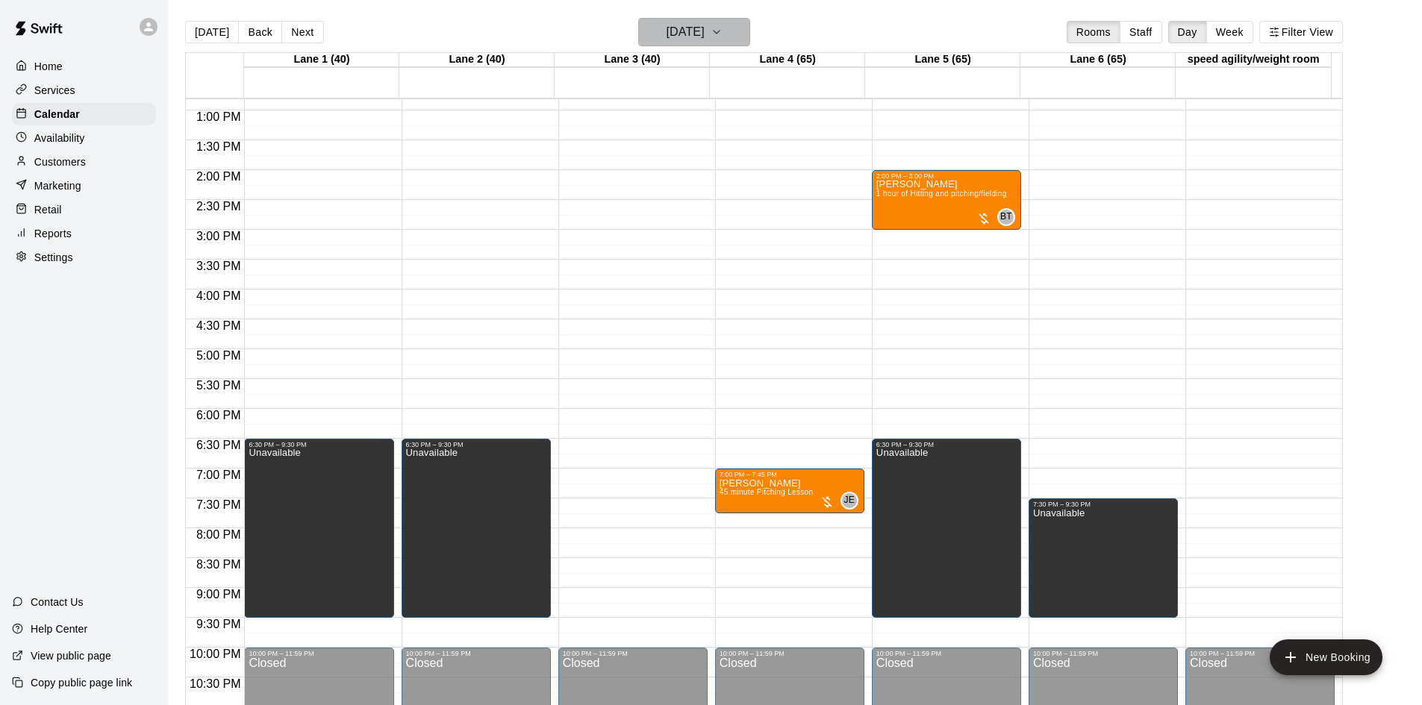
click at [691, 24] on h6 "[DATE]" at bounding box center [685, 32] width 38 height 21
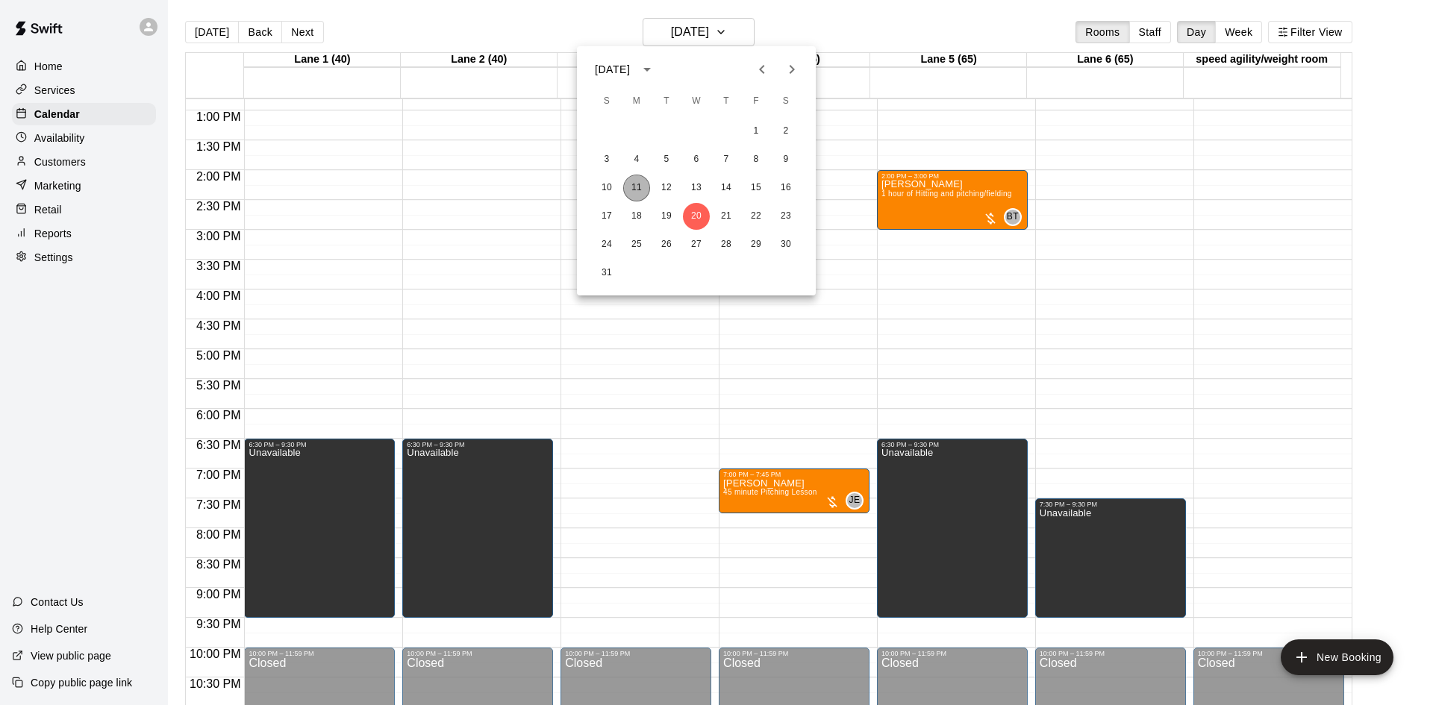
click at [637, 184] on button "11" at bounding box center [636, 188] width 27 height 27
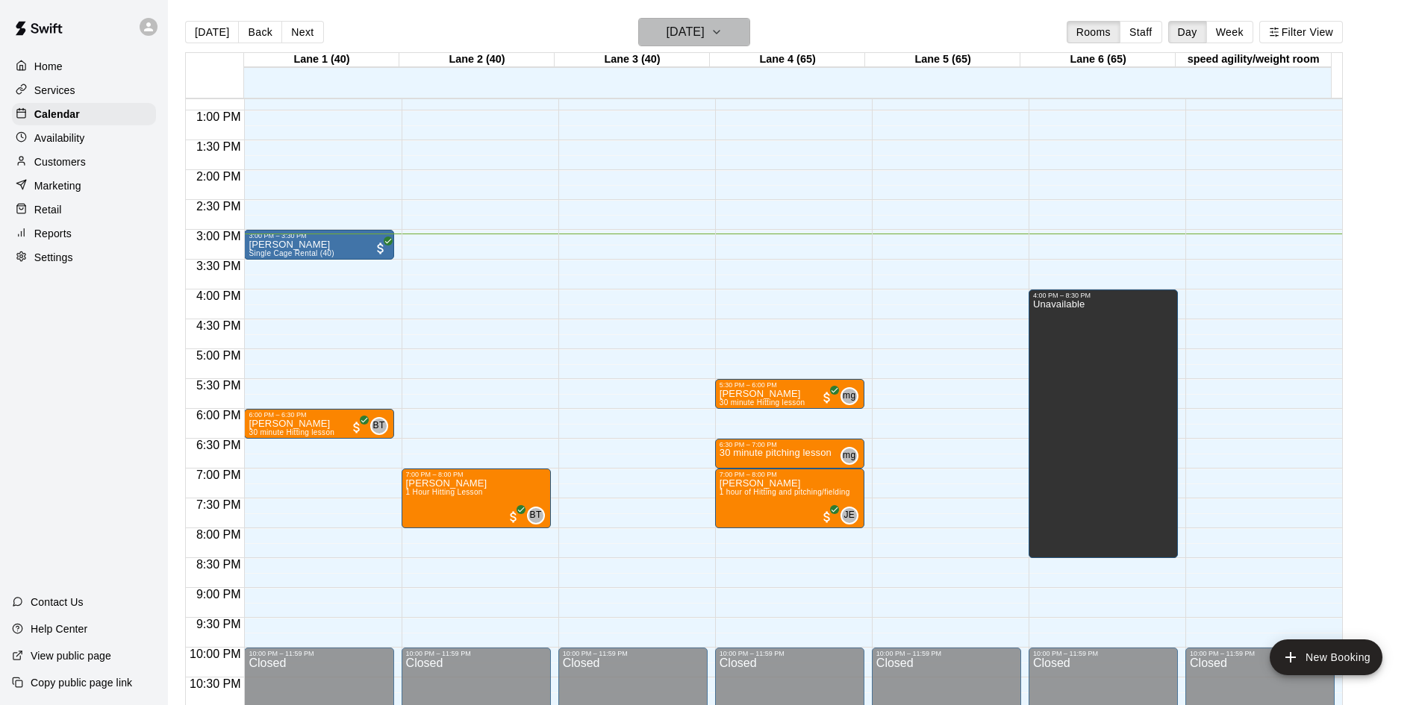
click at [695, 25] on h6 "[DATE]" at bounding box center [685, 32] width 38 height 21
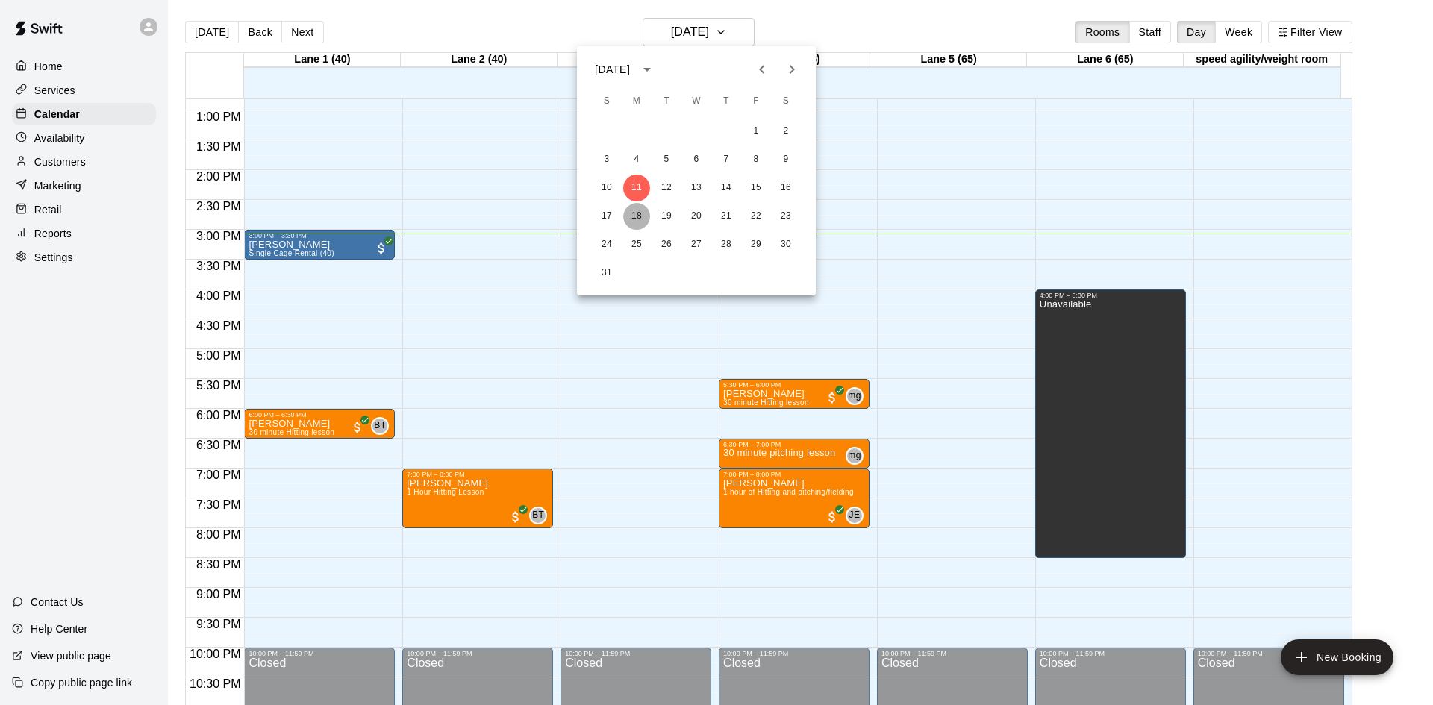
click at [628, 221] on button "18" at bounding box center [636, 216] width 27 height 27
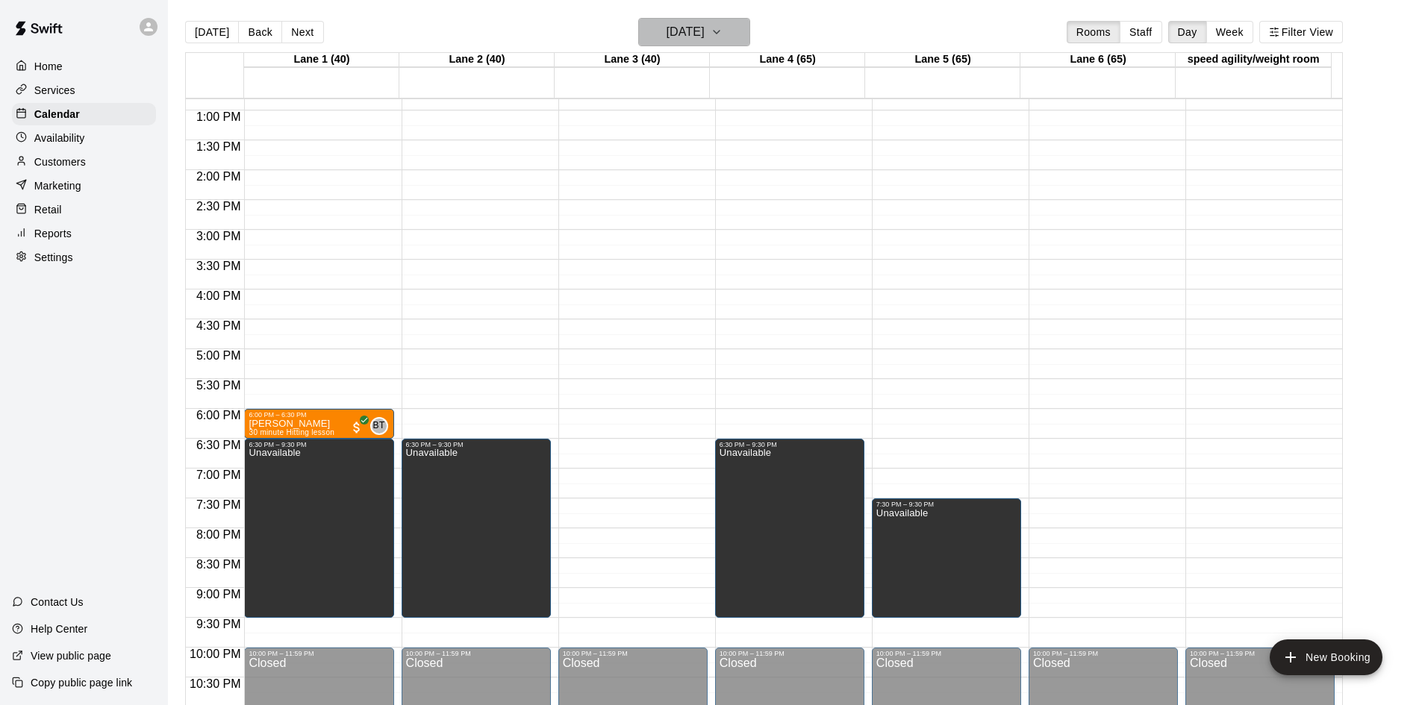
click at [704, 33] on h6 "[DATE]" at bounding box center [685, 32] width 38 height 21
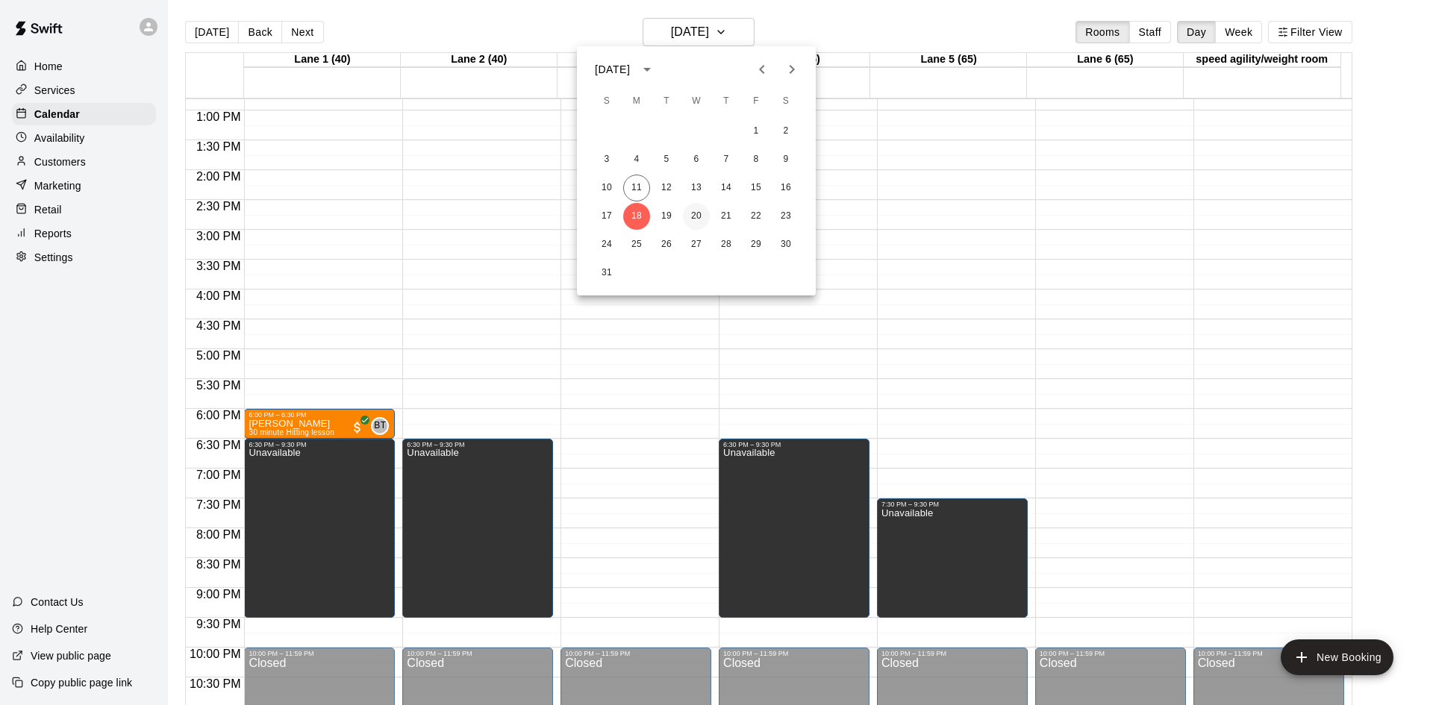
click at [695, 211] on button "20" at bounding box center [696, 216] width 27 height 27
